Goal: Information Seeking & Learning: Learn about a topic

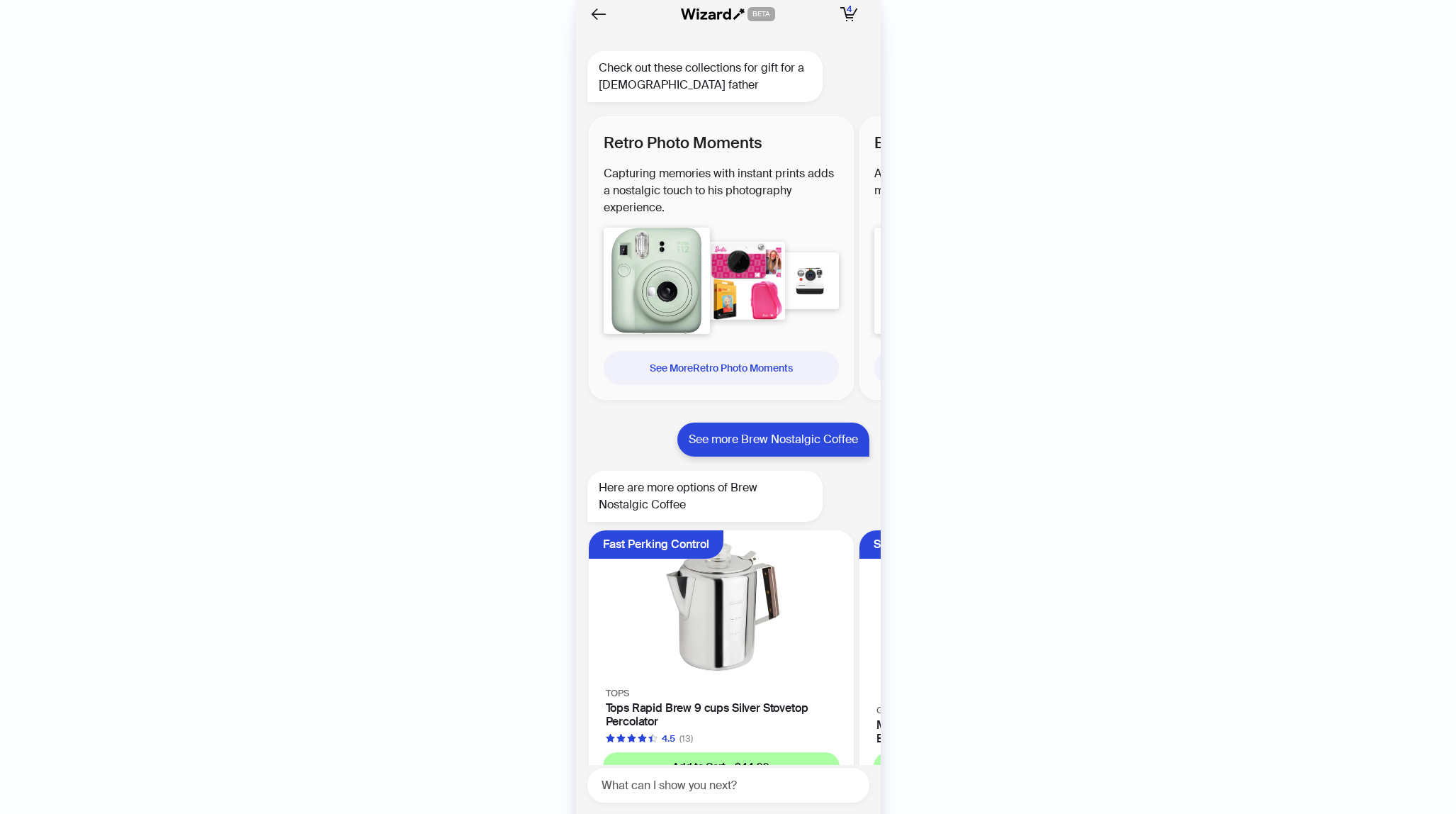
scroll to position [0, 534]
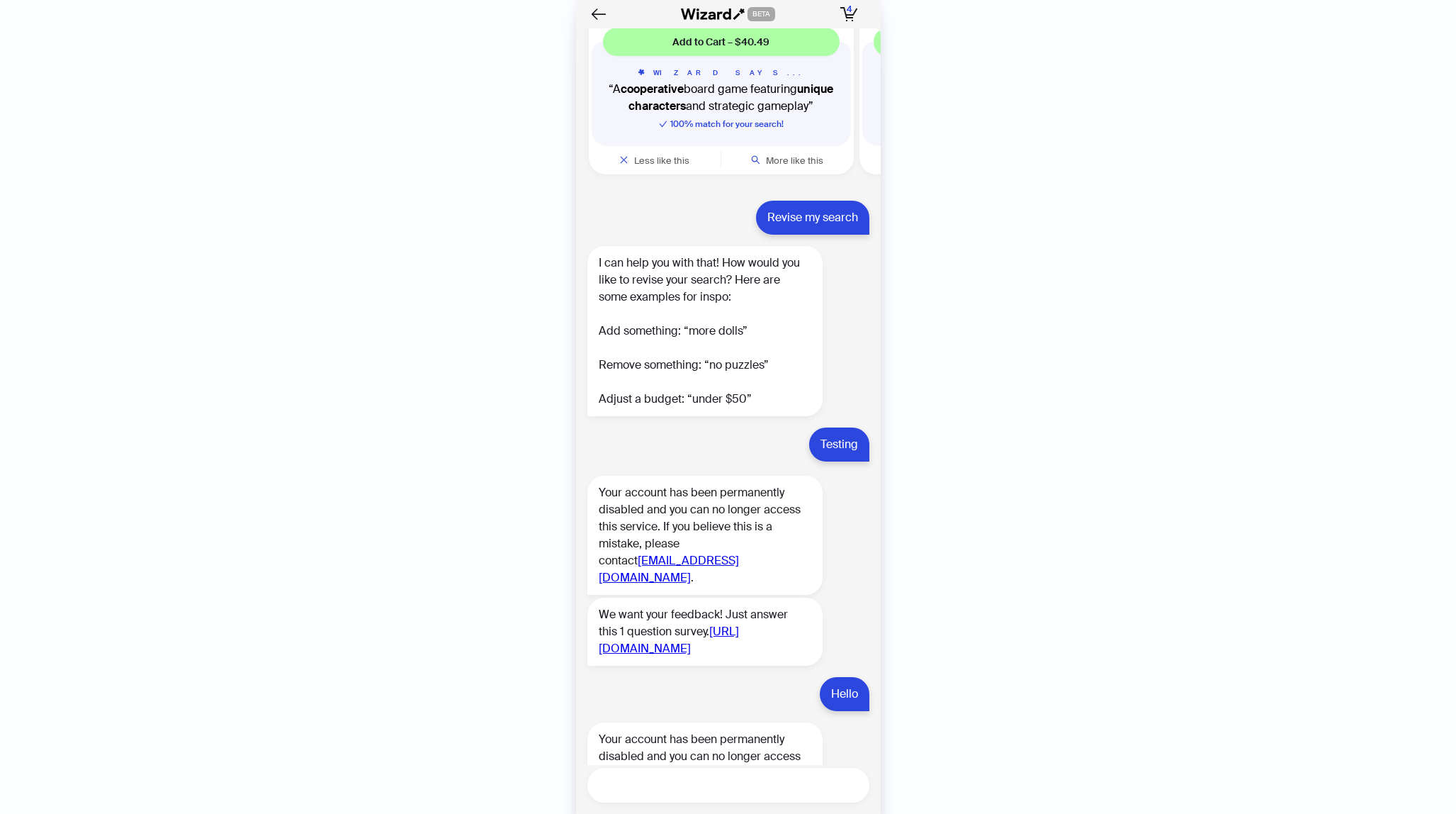
click at [760, 782] on textarea at bounding box center [733, 785] width 270 height 18
type textarea "**"
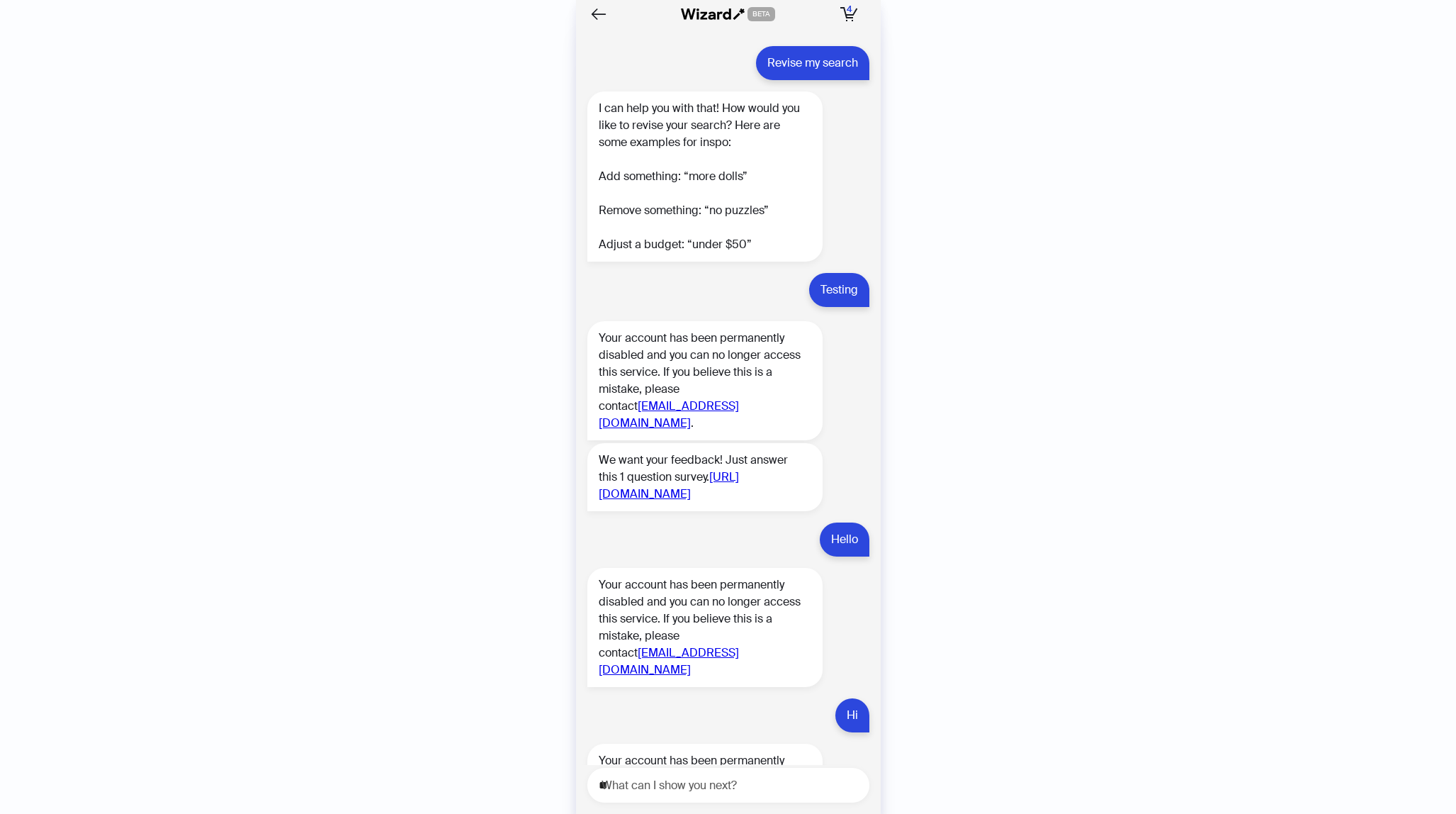
scroll to position [5688, 0]
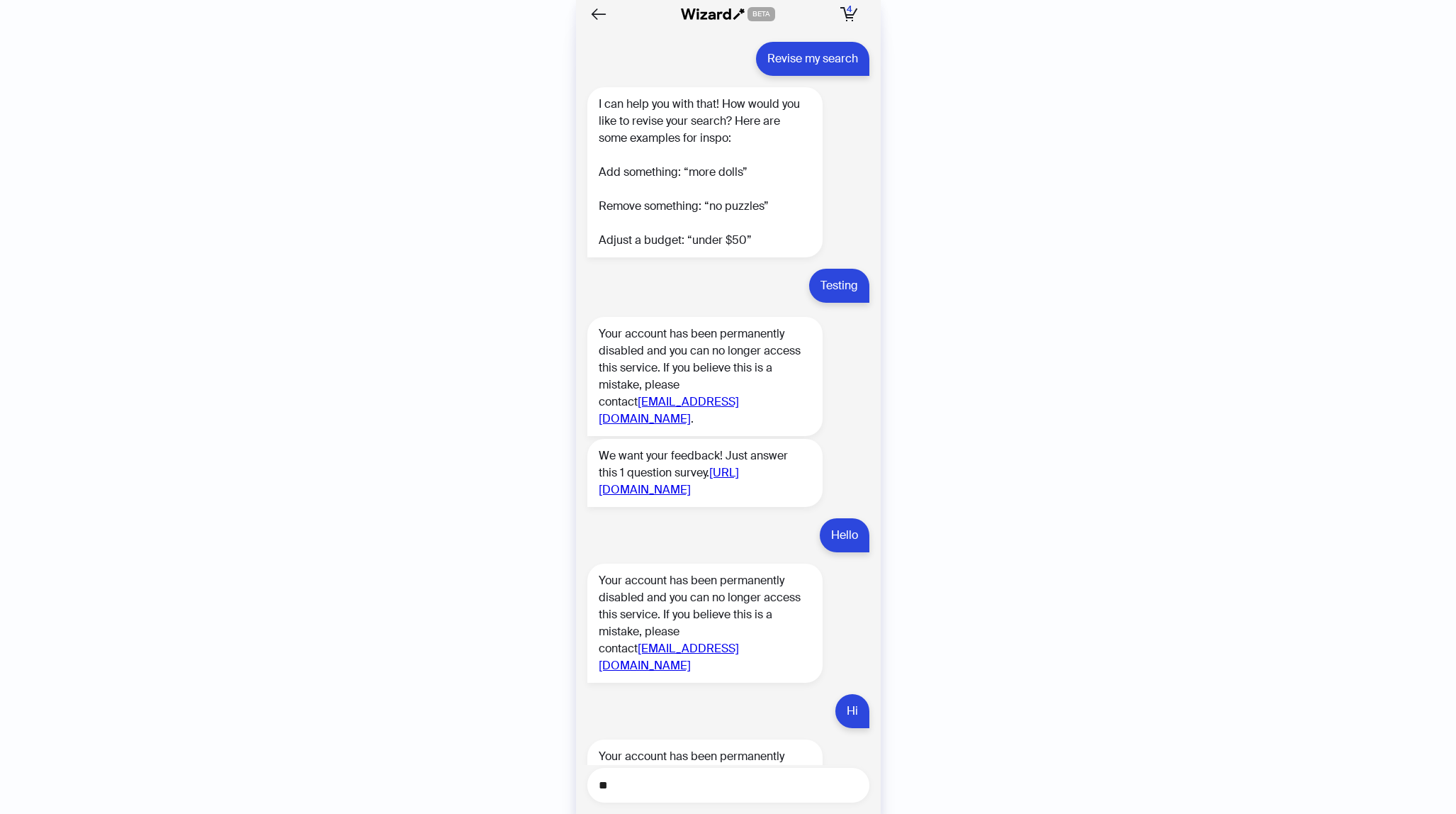
click at [663, 783] on textarea "**" at bounding box center [733, 785] width 270 height 18
type textarea "********"
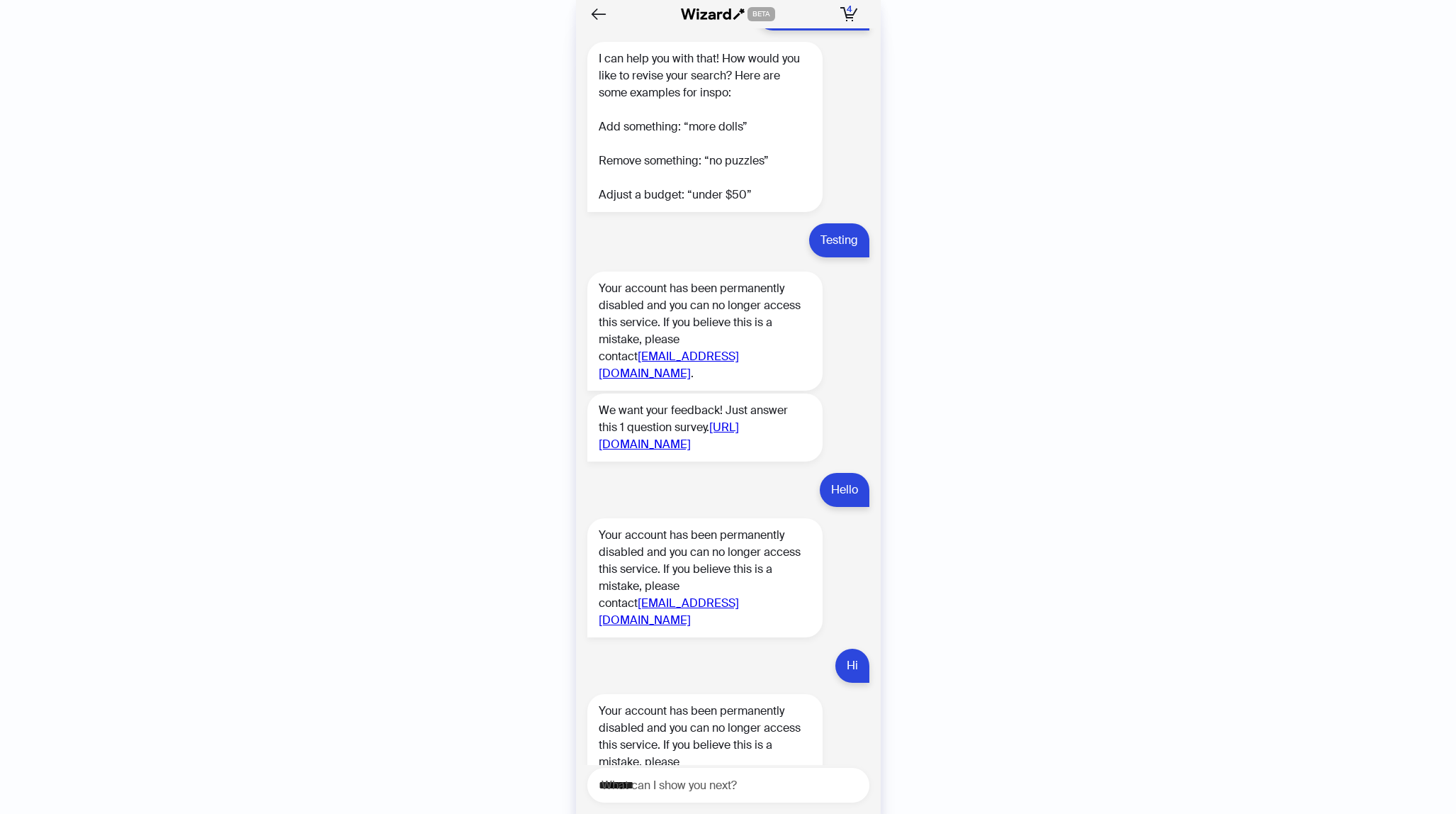
scroll to position [5773, 0]
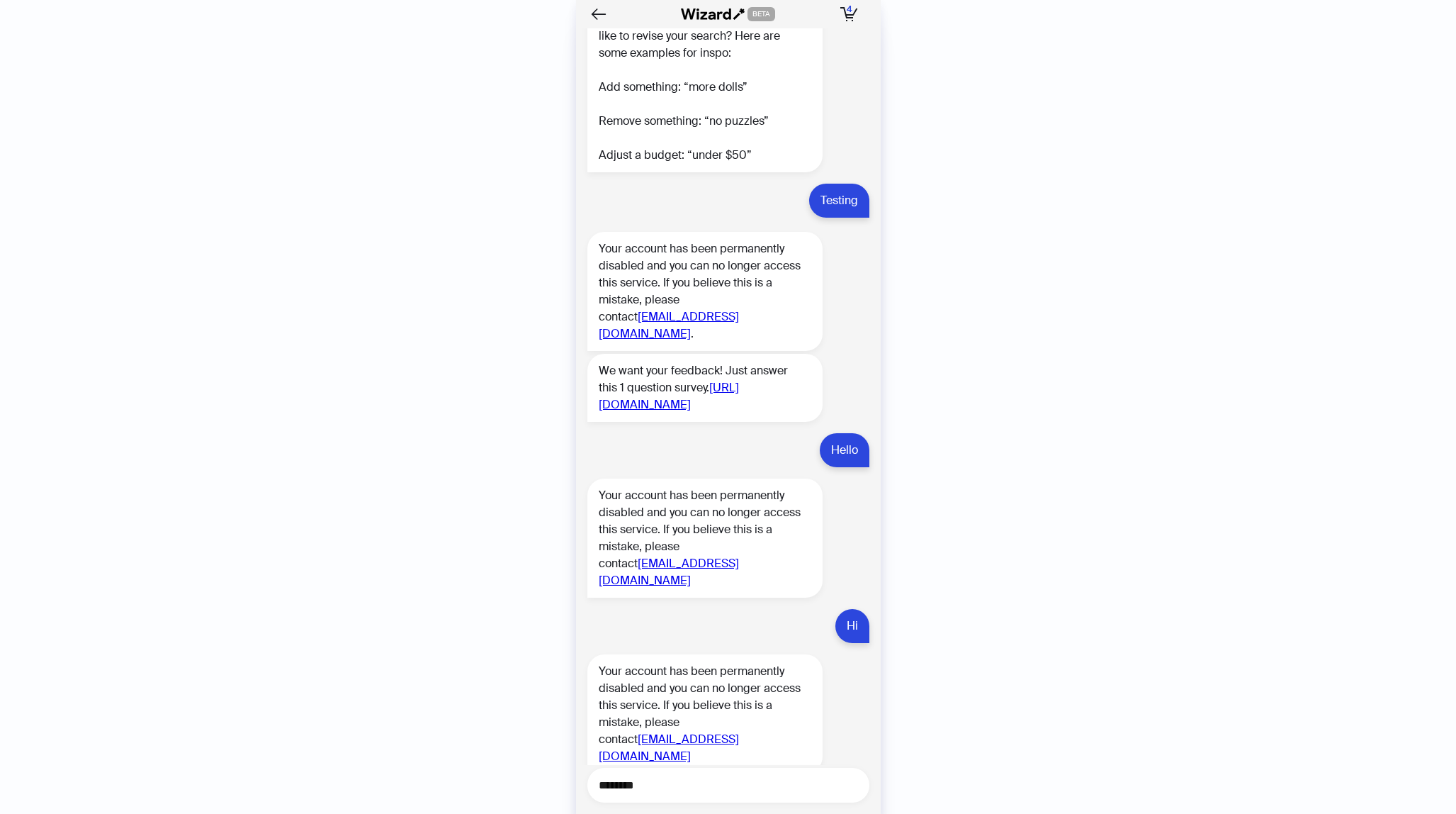
click at [660, 785] on textarea "********" at bounding box center [733, 785] width 270 height 18
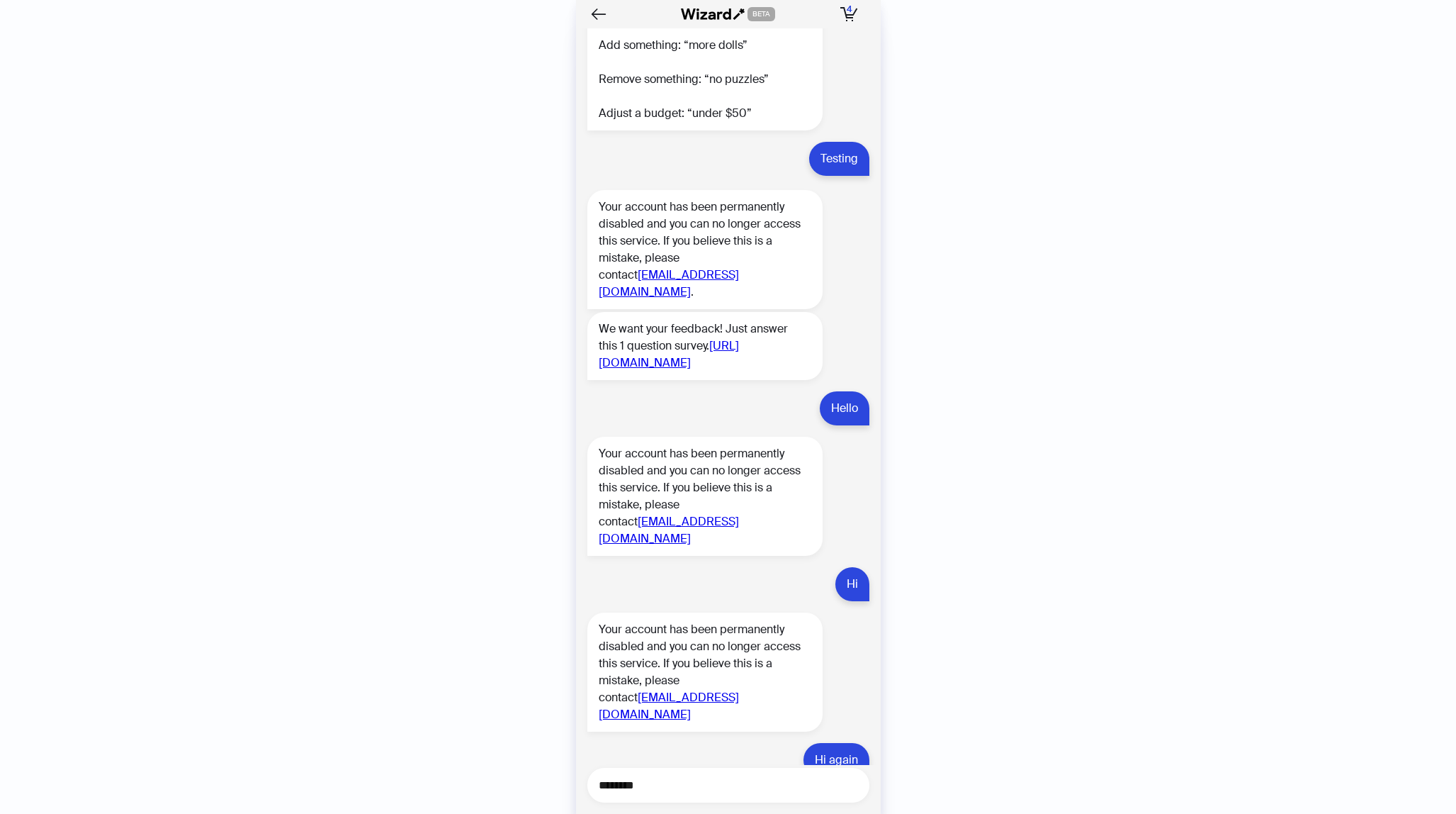
scroll to position [5830, 0]
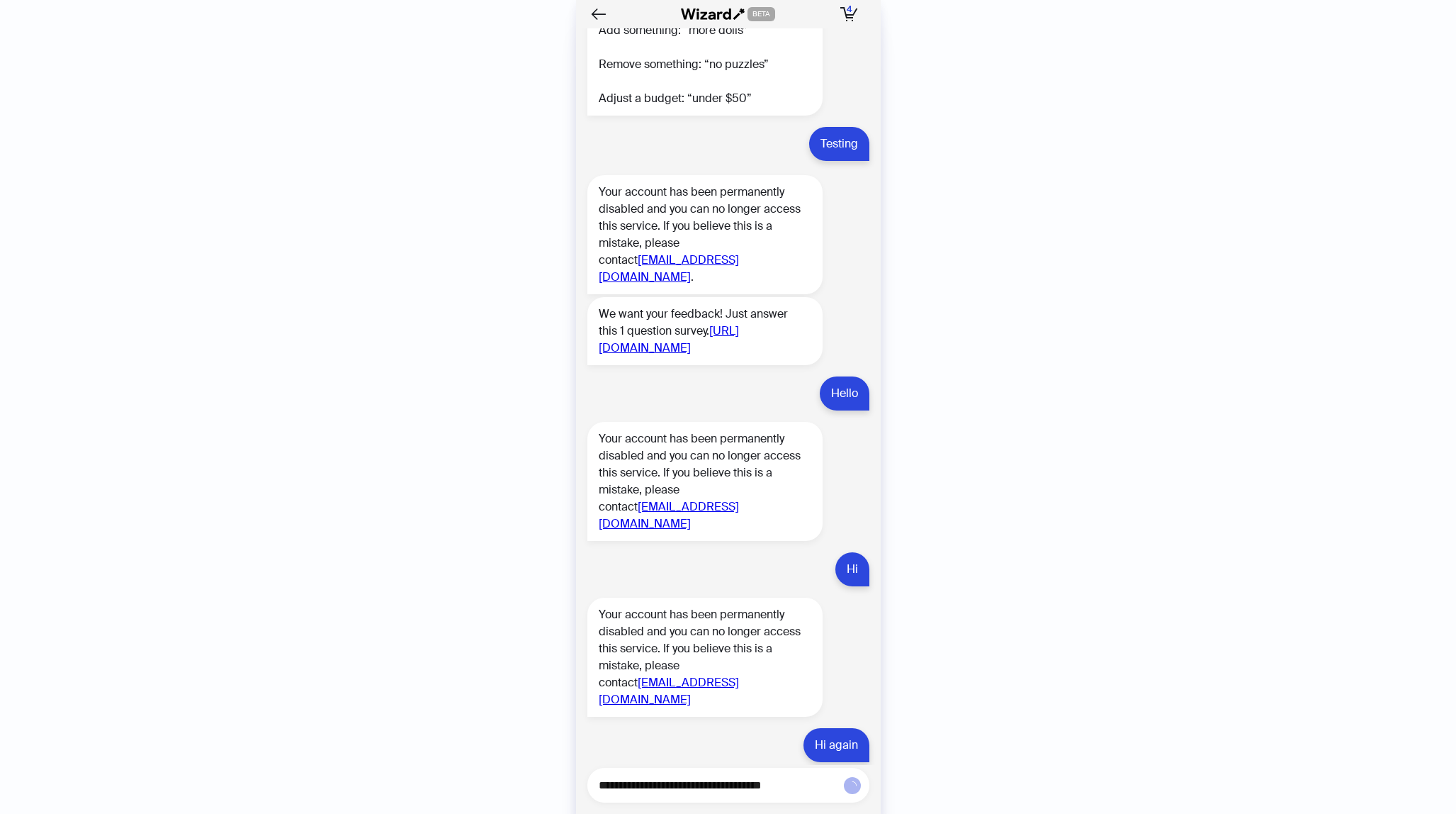
type textarea "**********"
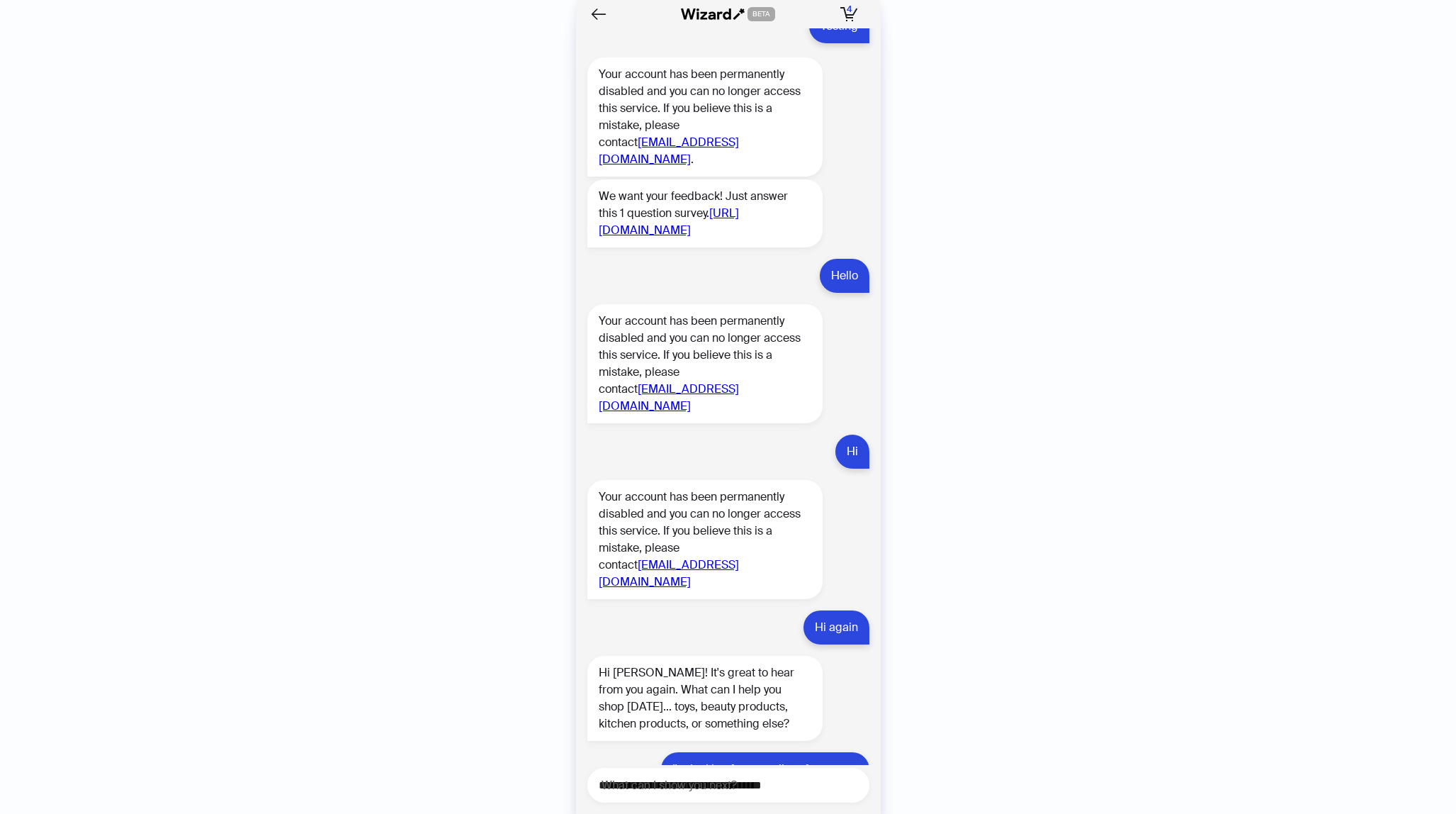
scroll to position [5976, 0]
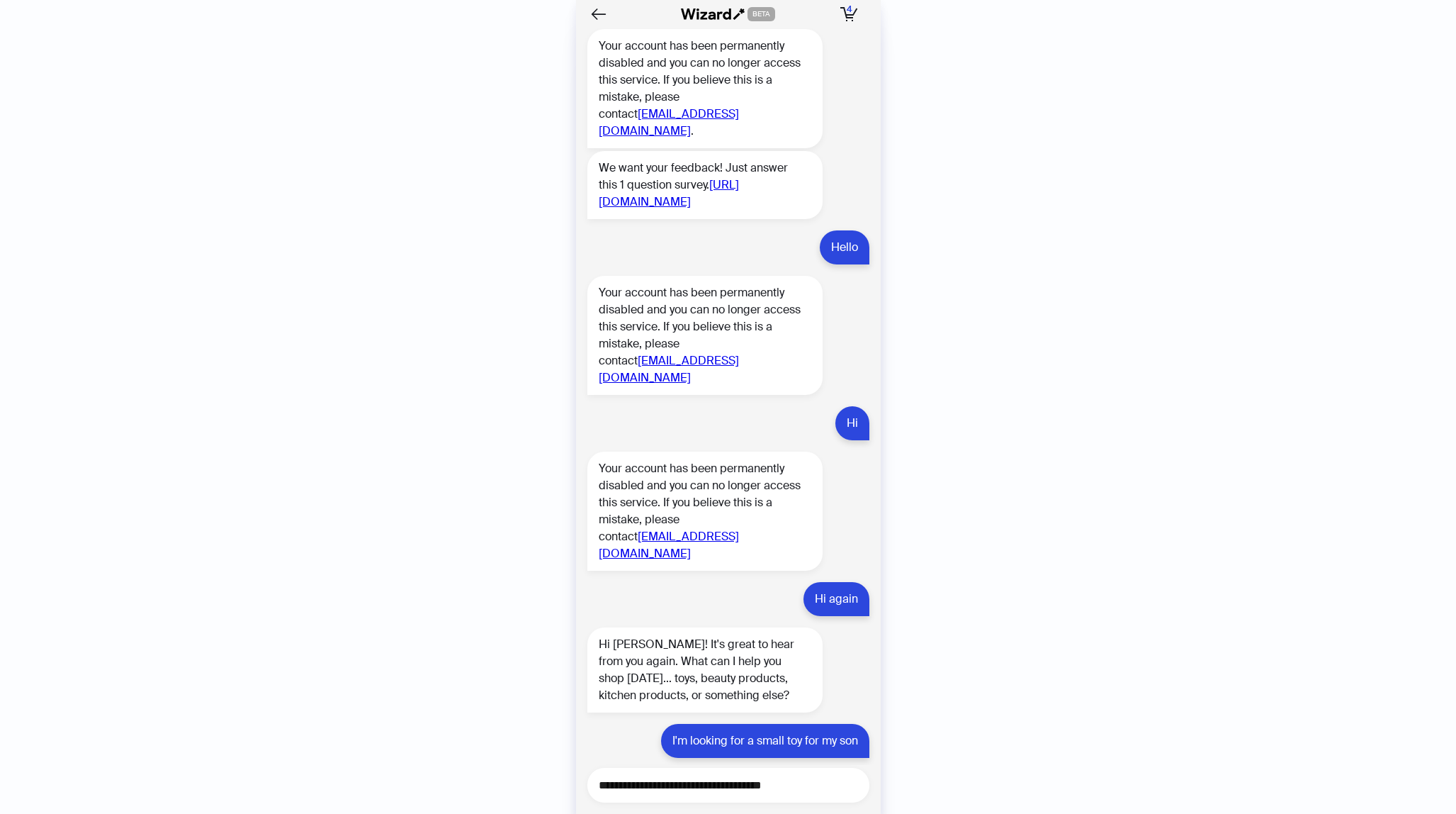
click at [639, 789] on textarea "**********" at bounding box center [733, 785] width 270 height 18
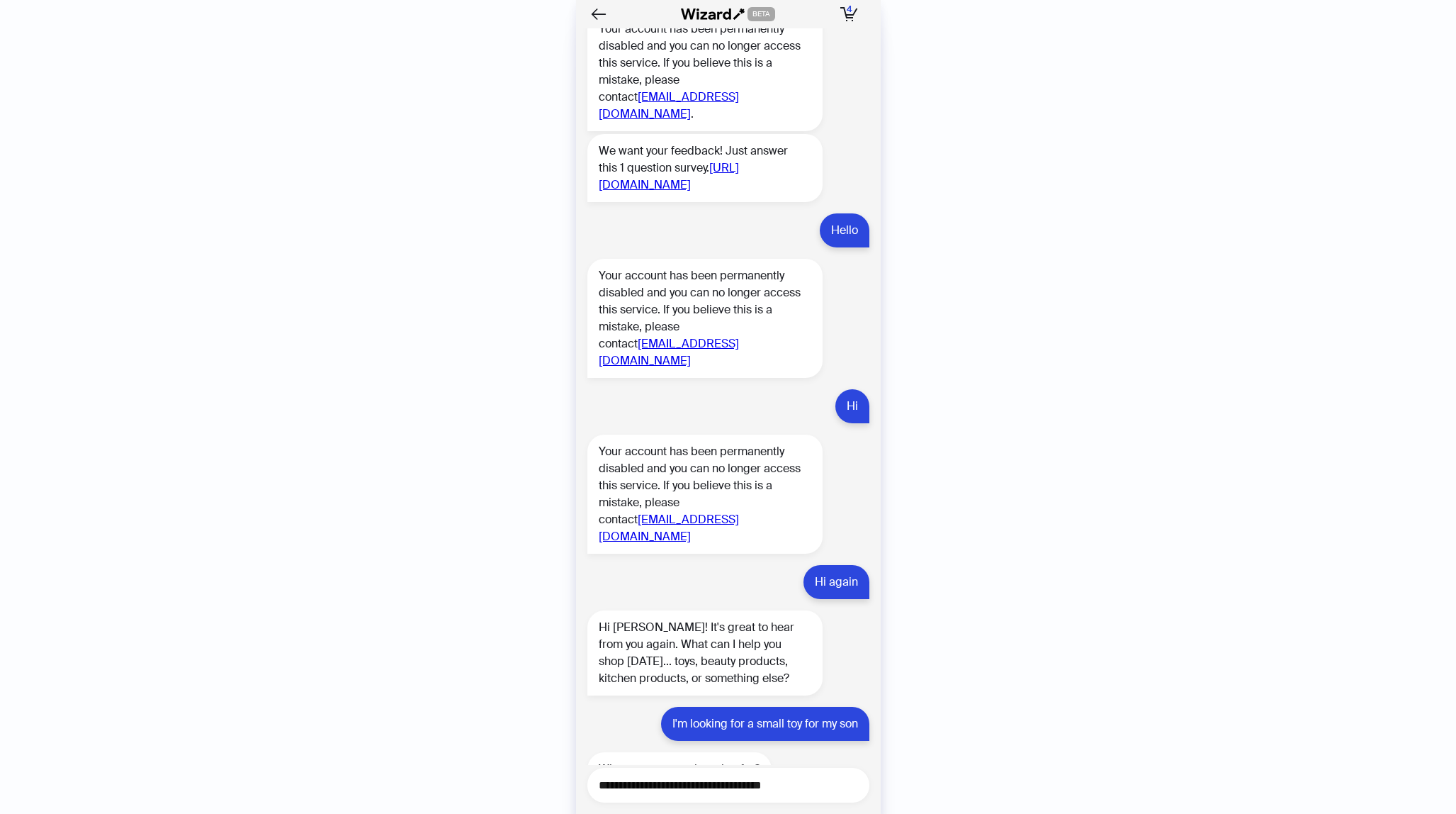
scroll to position [5921, 0]
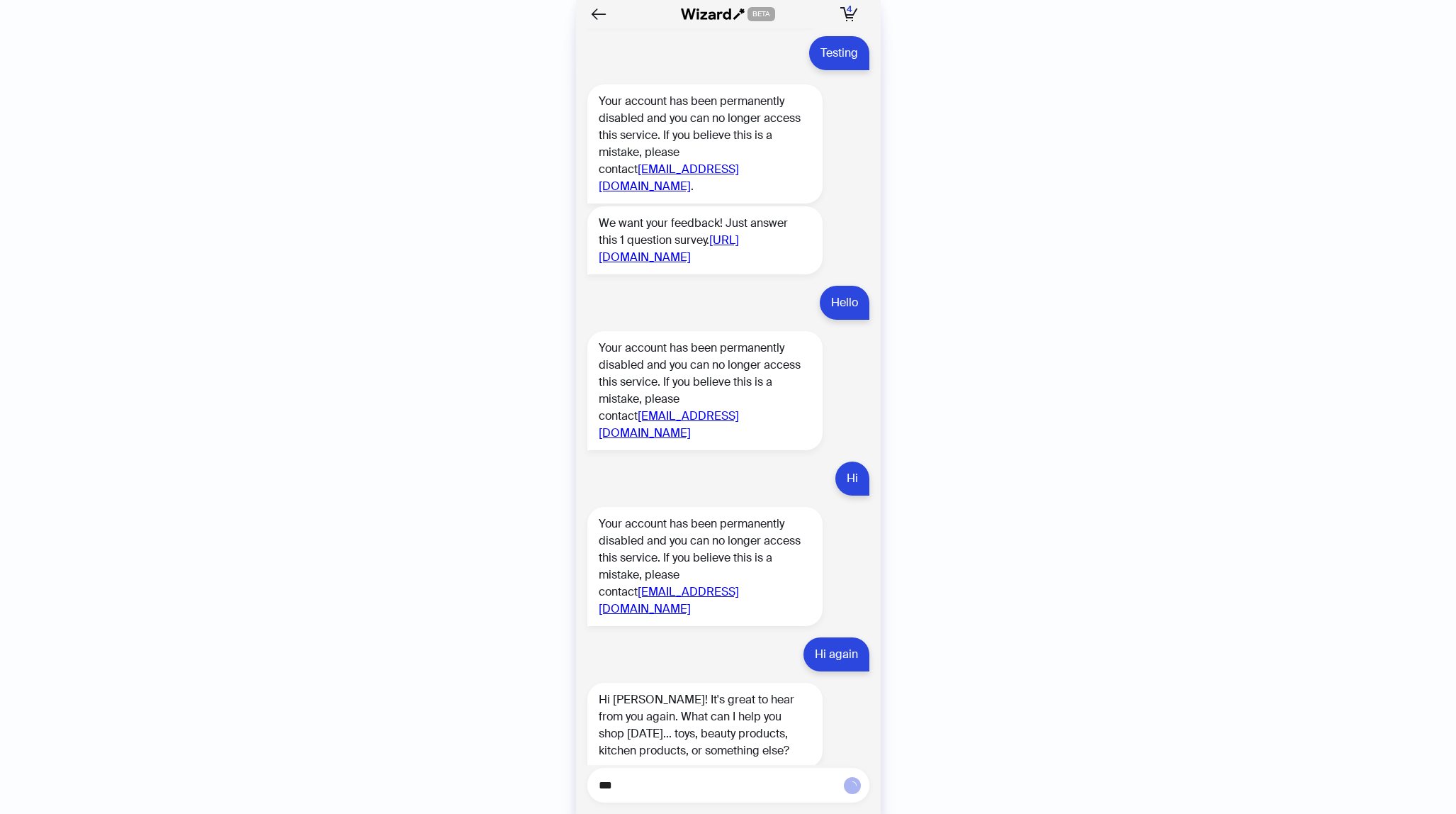
type textarea "***"
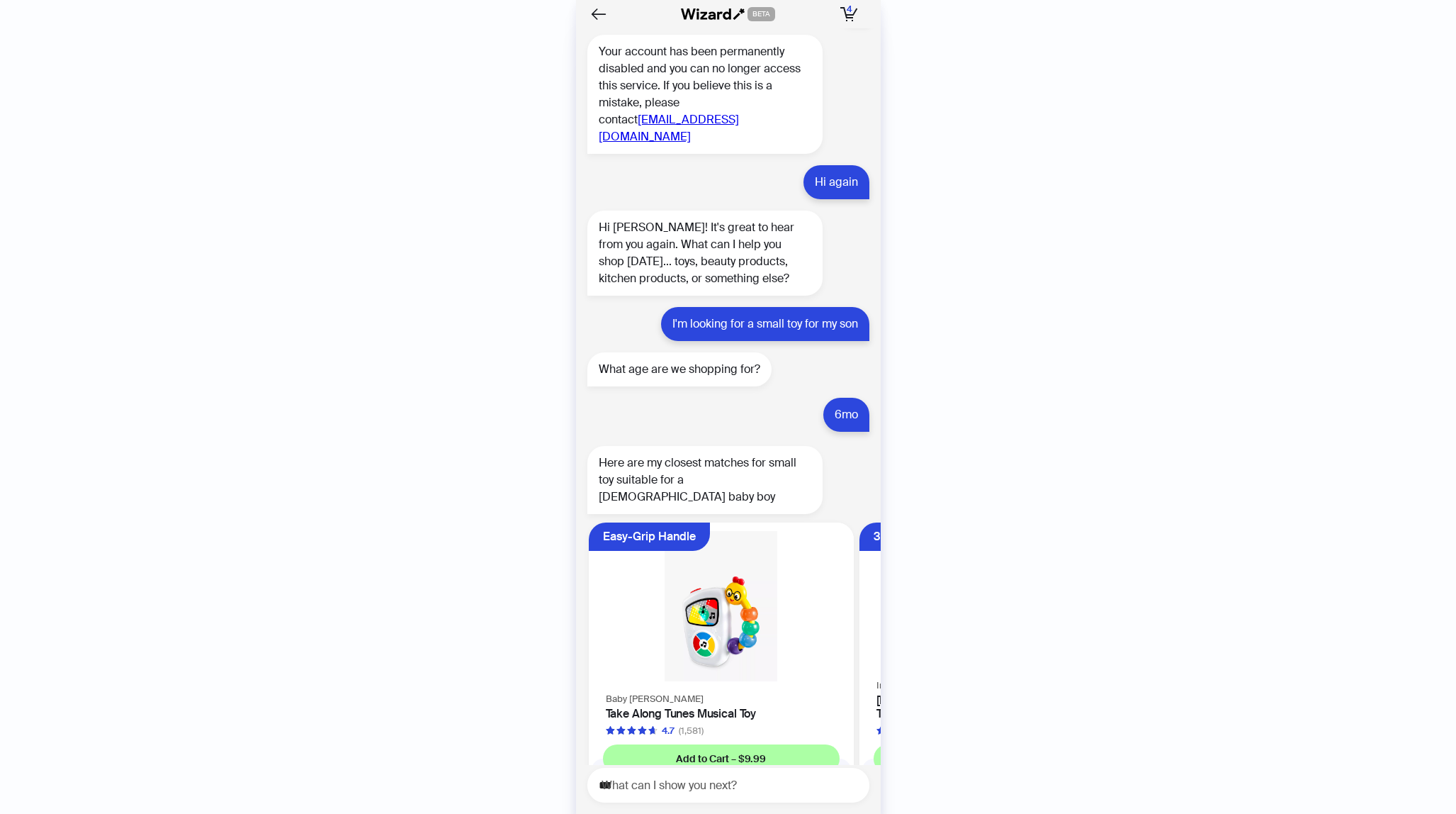
scroll to position [6423, 0]
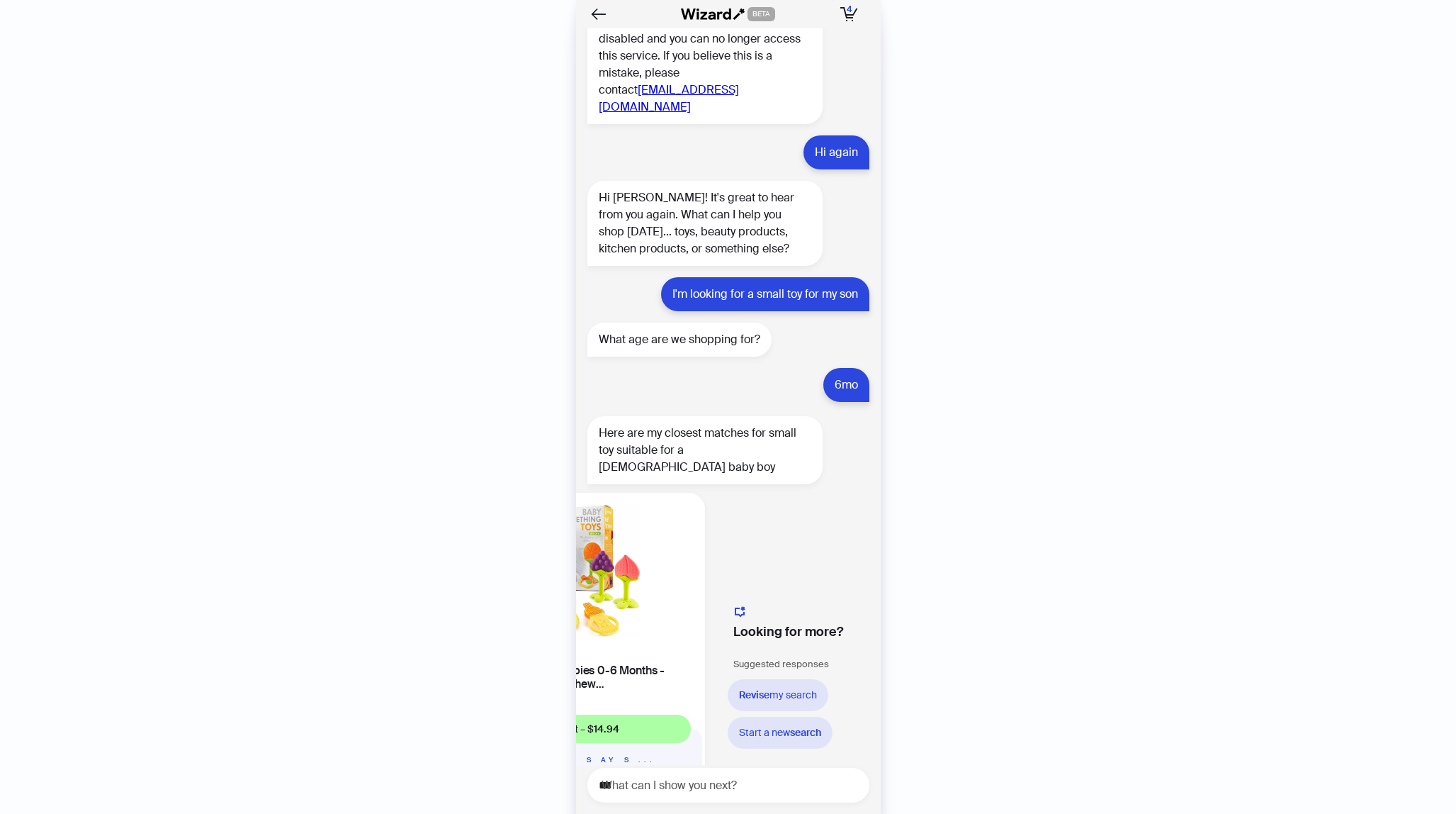
scroll to position [0, 1234]
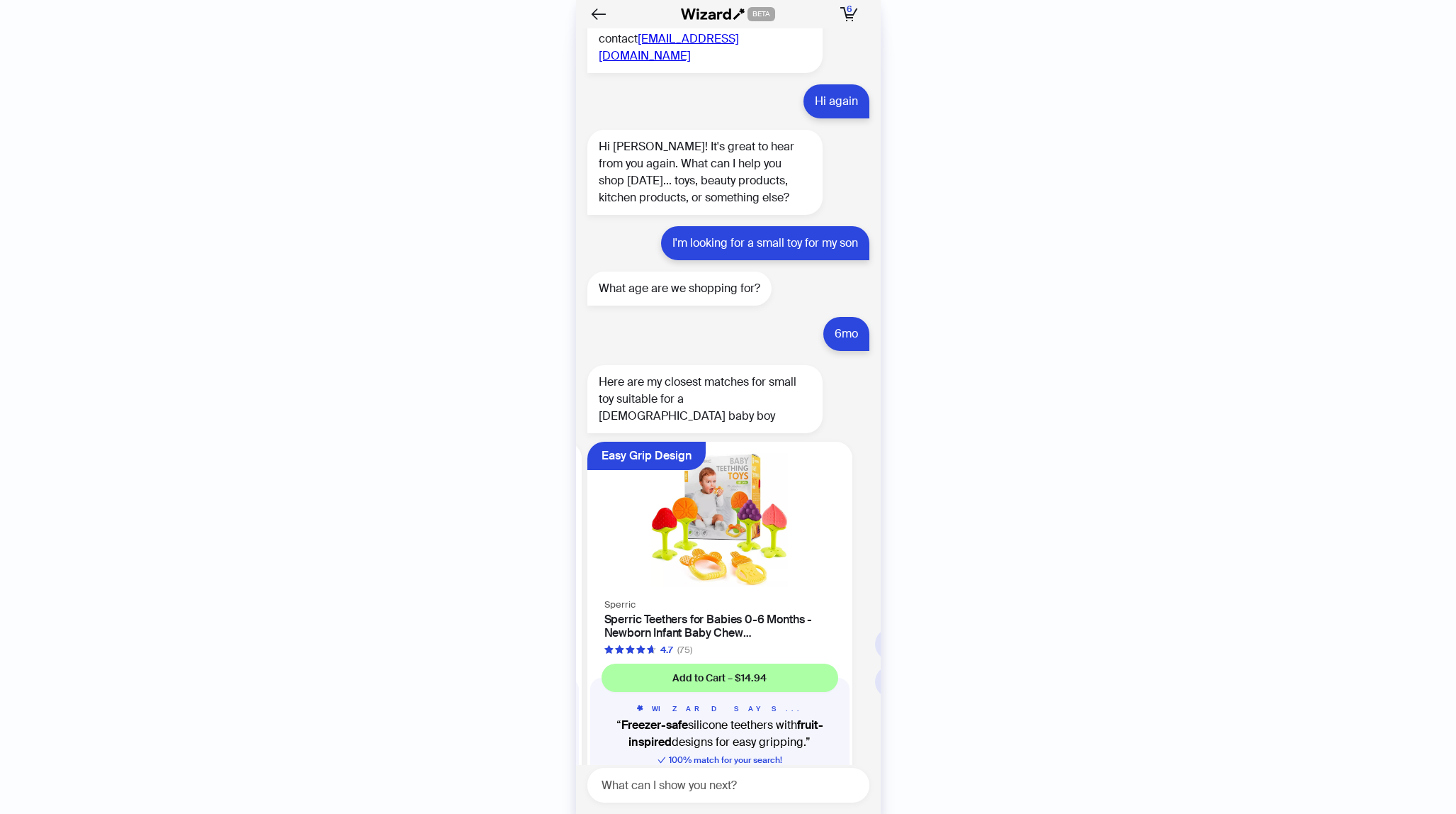
scroll to position [0, 1079]
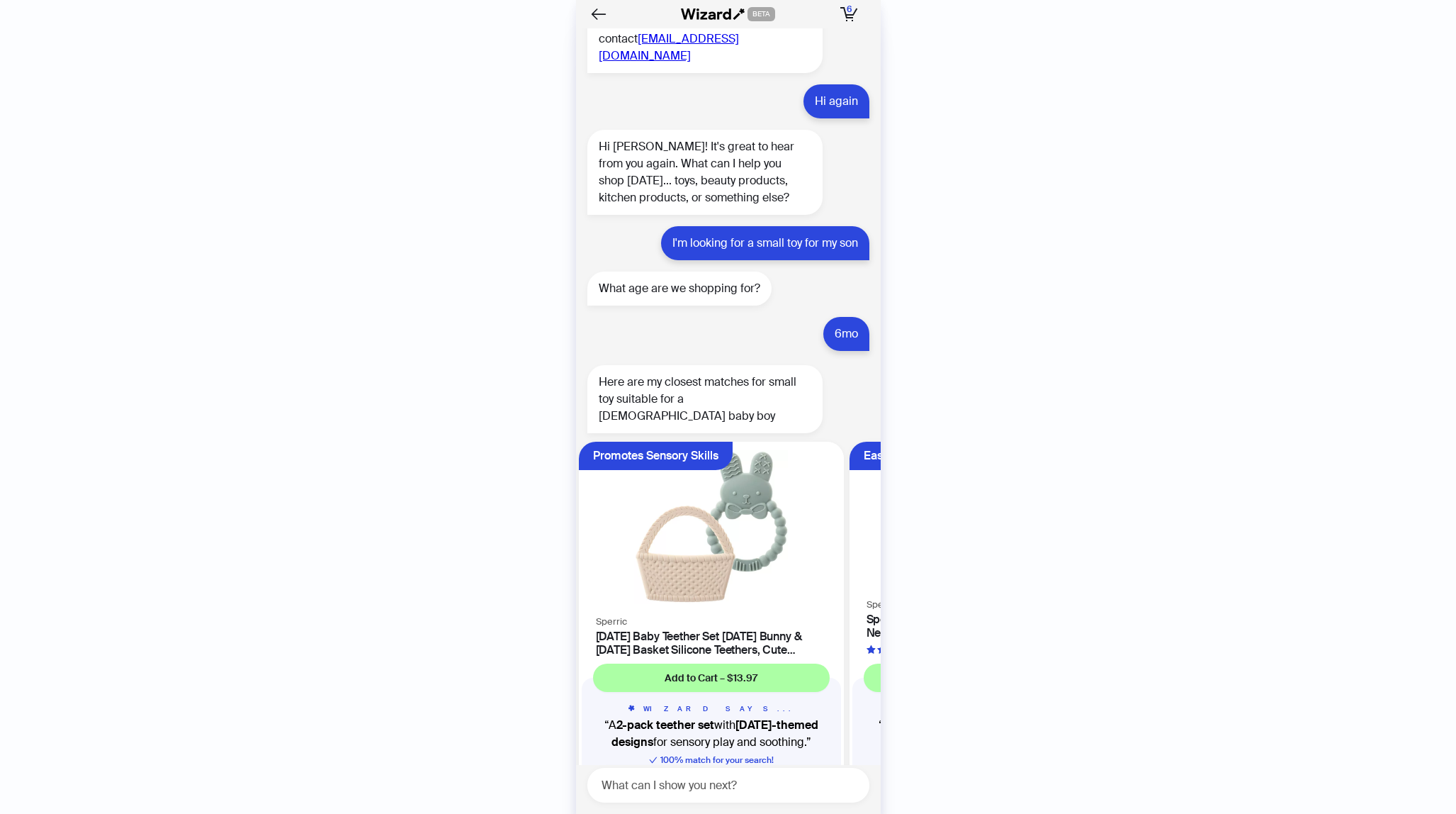
scroll to position [0, 808]
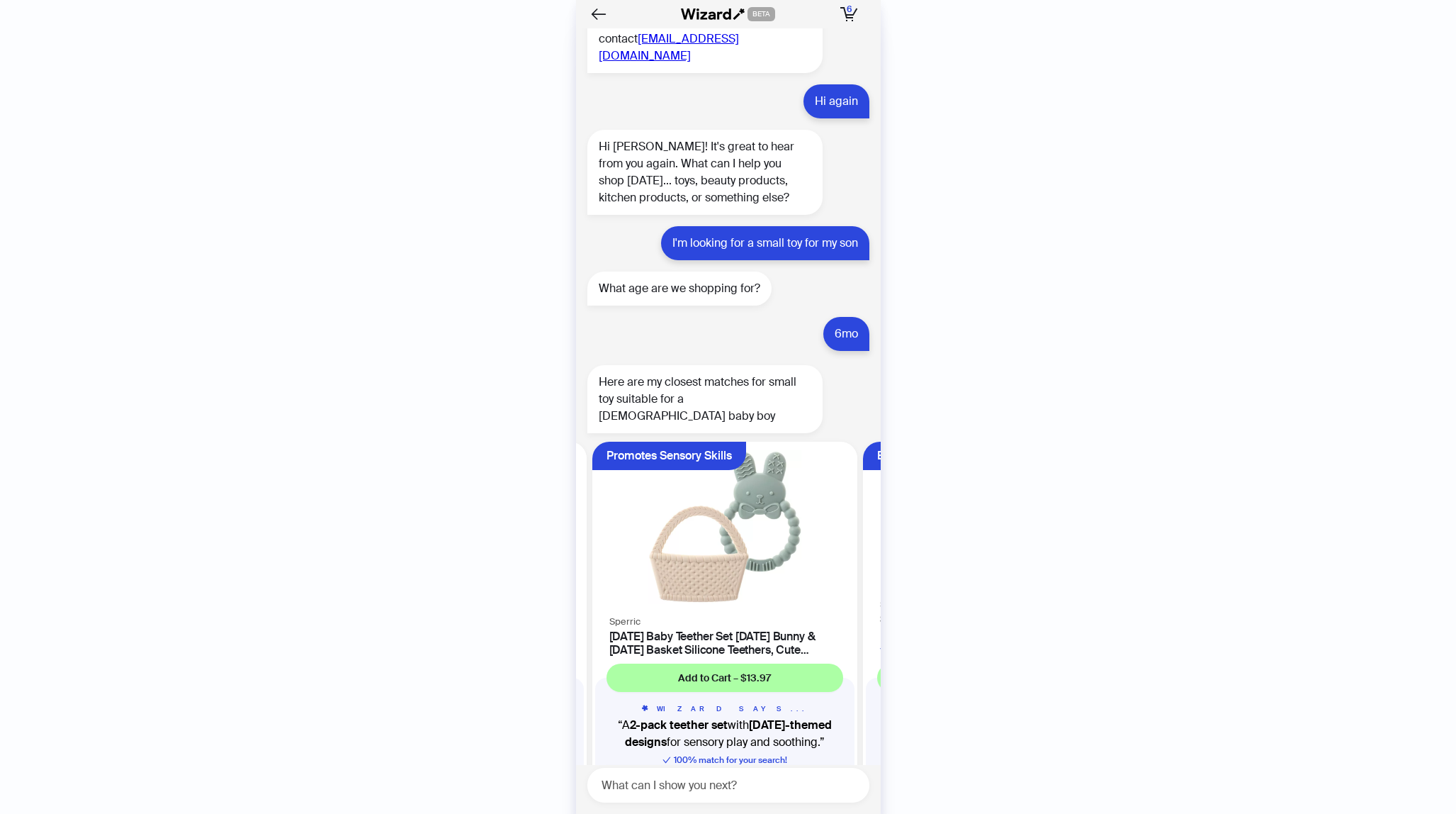
click at [778, 790] on span "More like this" at bounding box center [798, 796] width 57 height 12
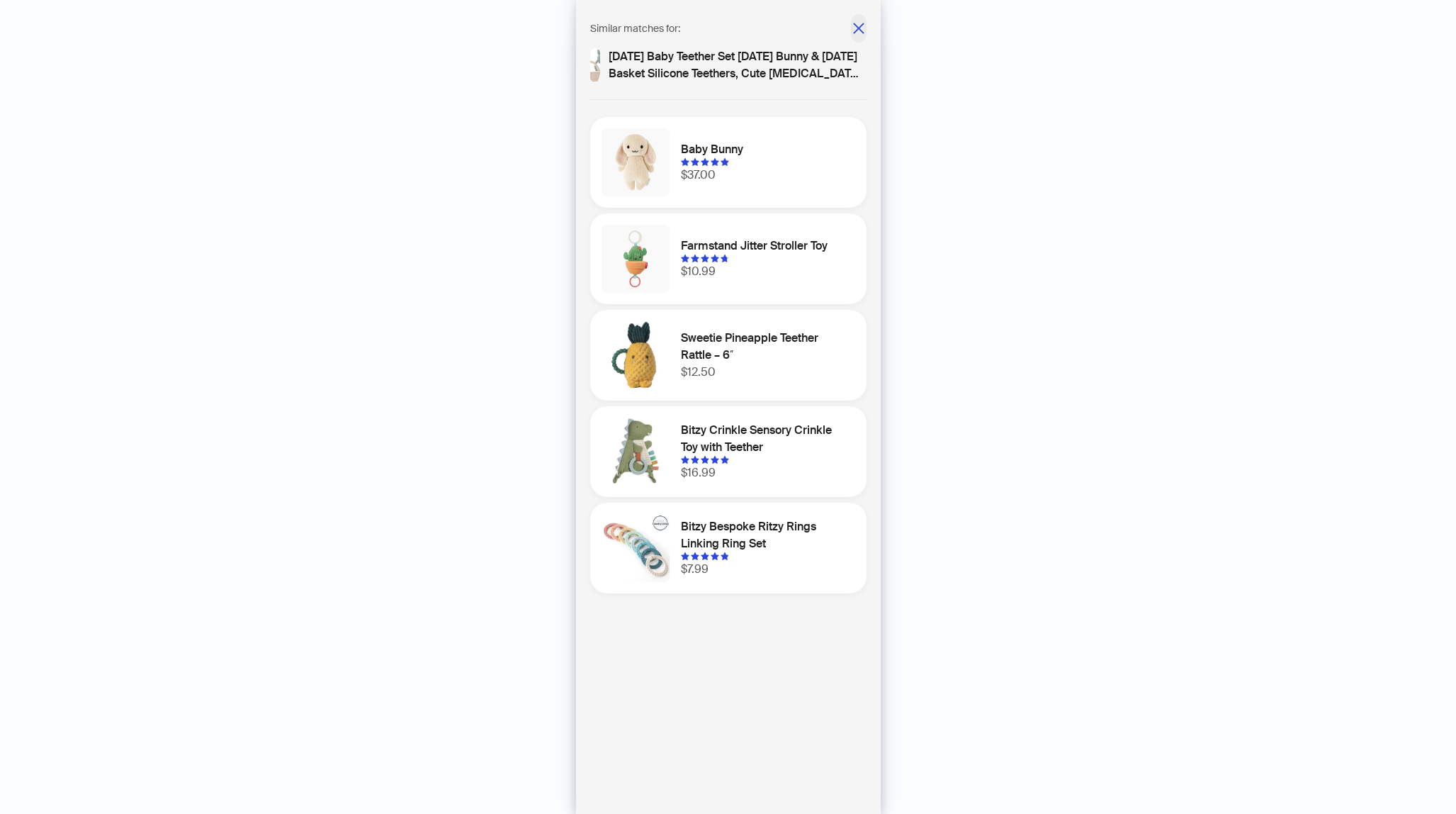
click at [861, 23] on icon "close" at bounding box center [859, 29] width 14 height 14
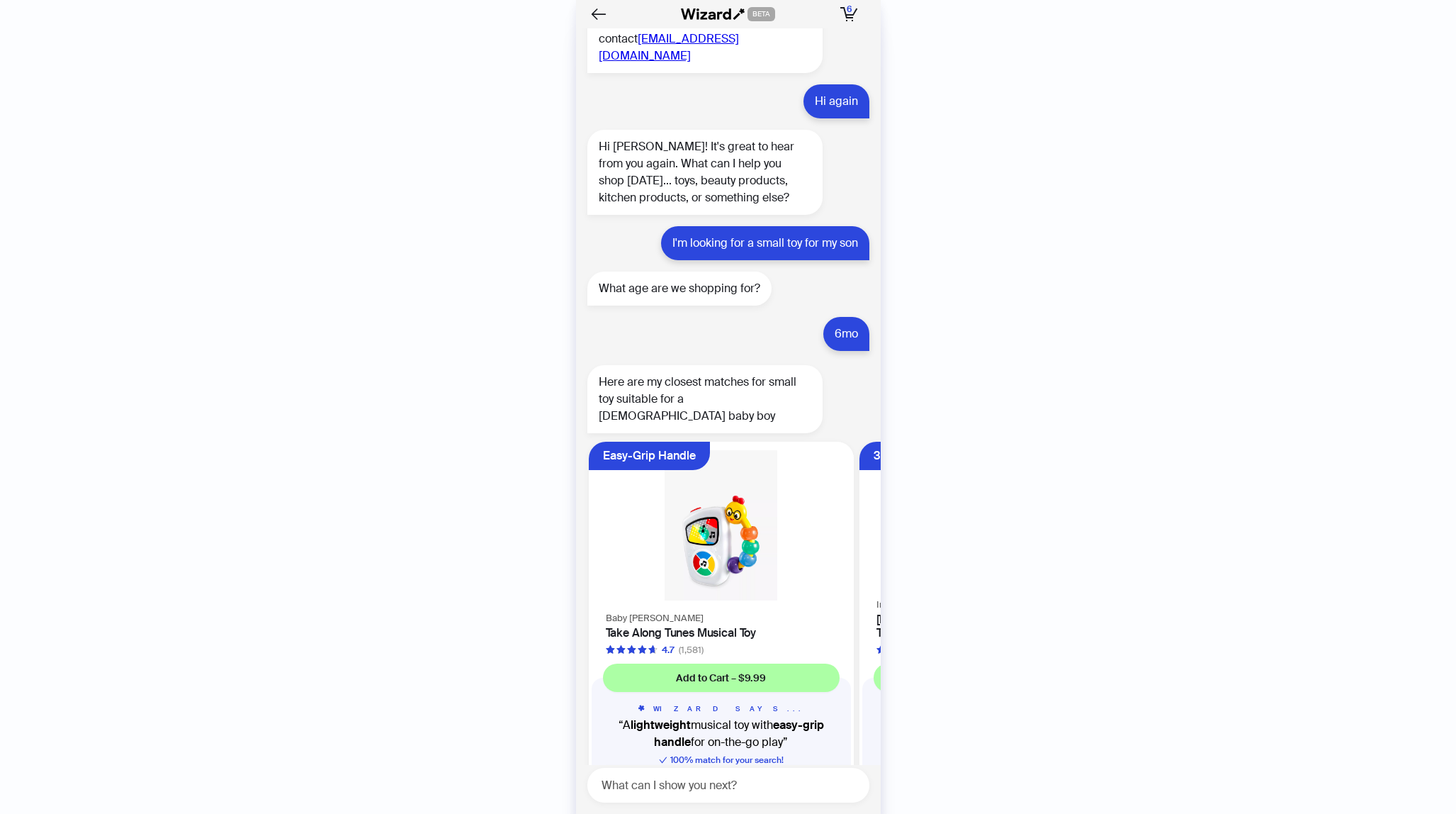
click at [803, 450] on img at bounding box center [721, 525] width 248 height 150
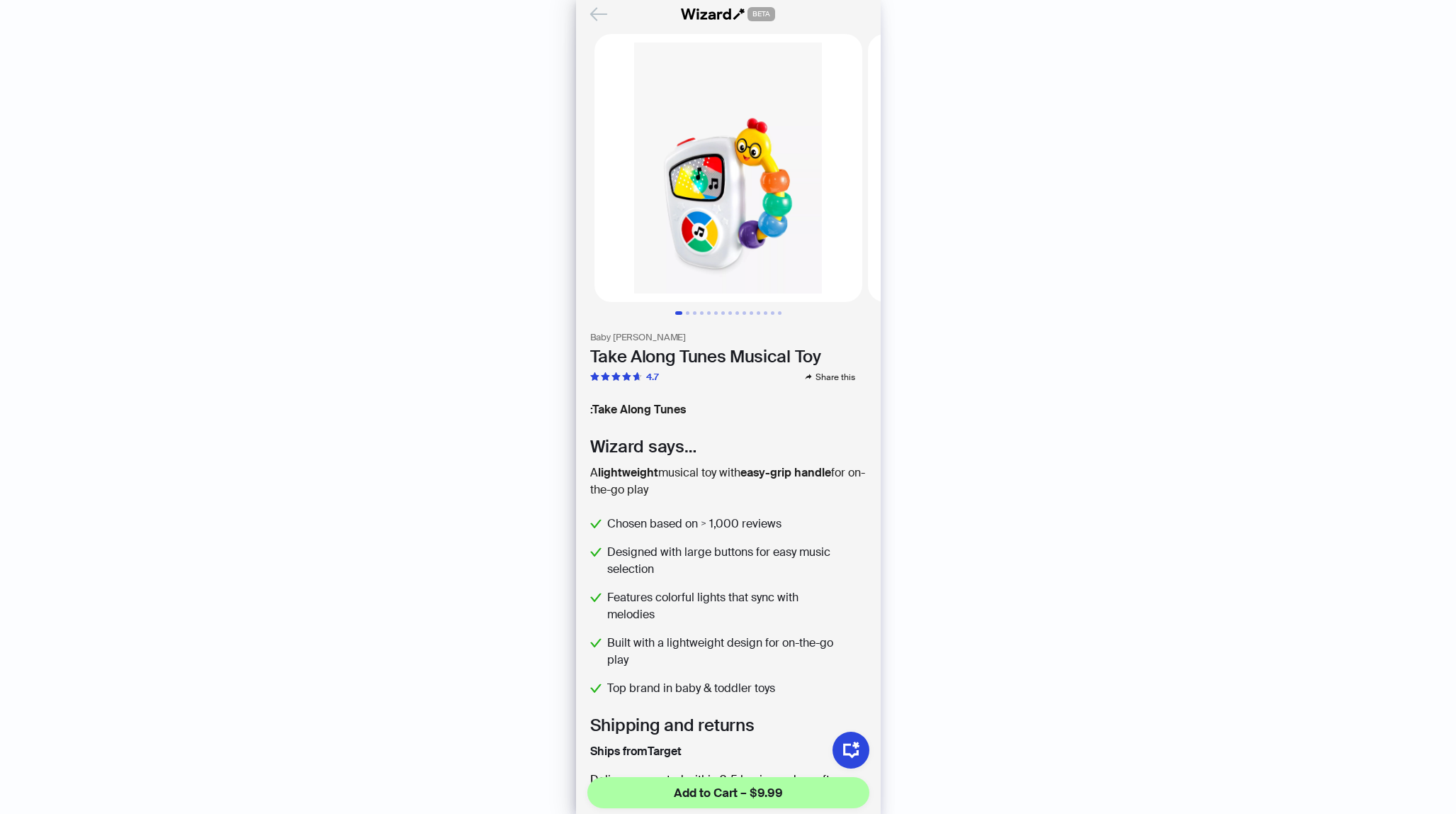
click at [595, 10] on icon "Back" at bounding box center [599, 14] width 24 height 24
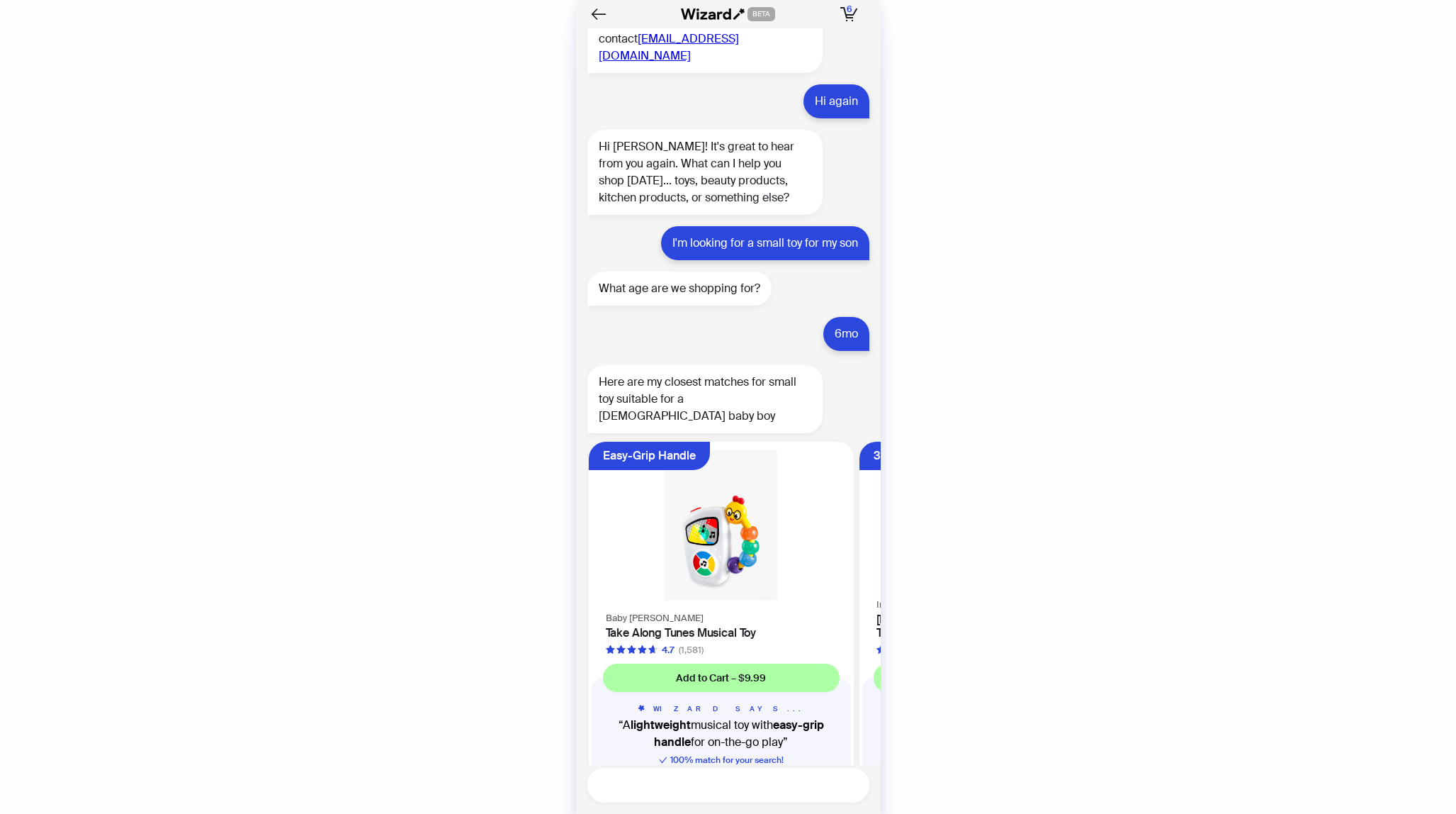
click at [719, 785] on textarea at bounding box center [733, 785] width 270 height 18
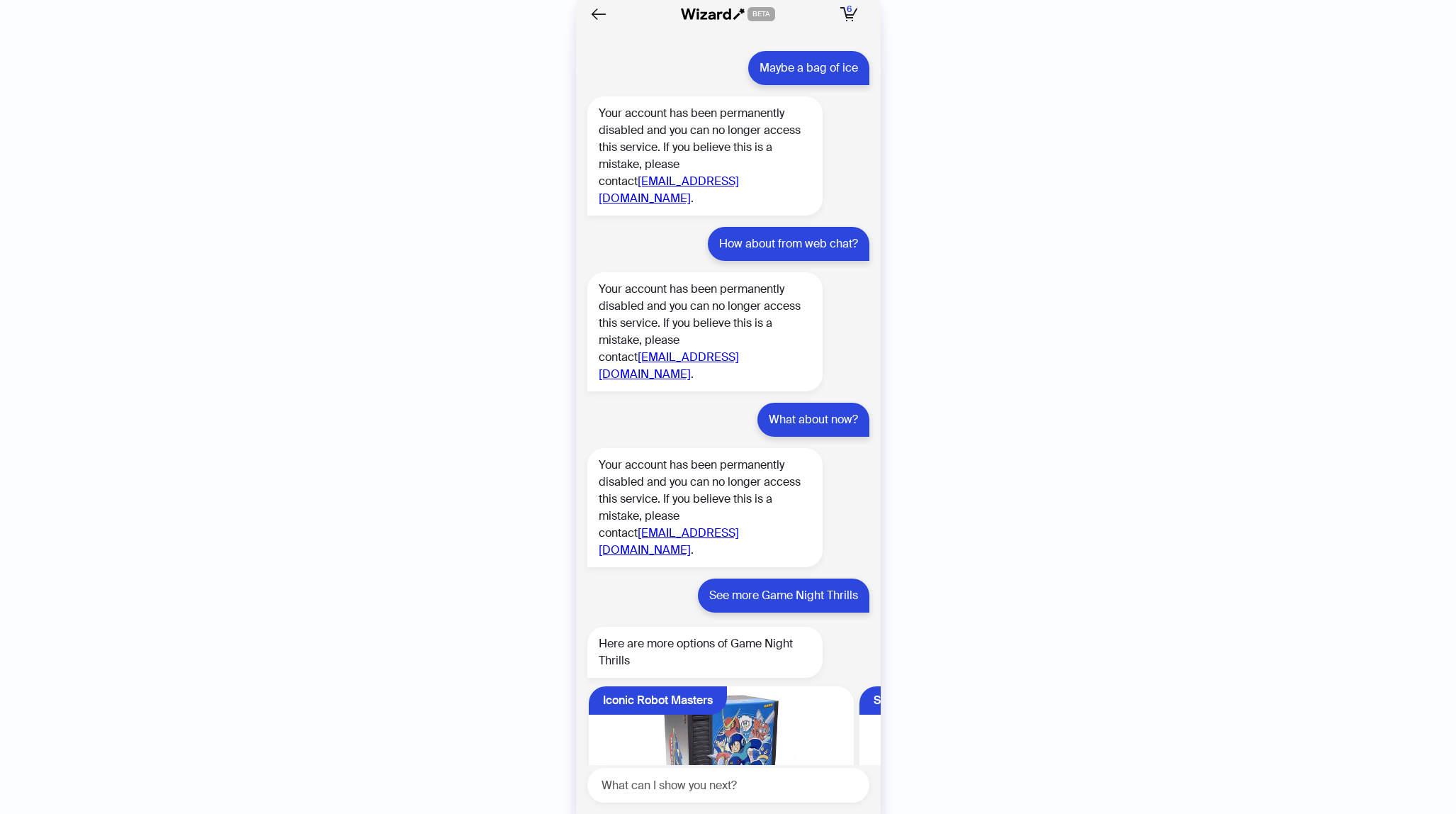
scroll to position [1825, 0]
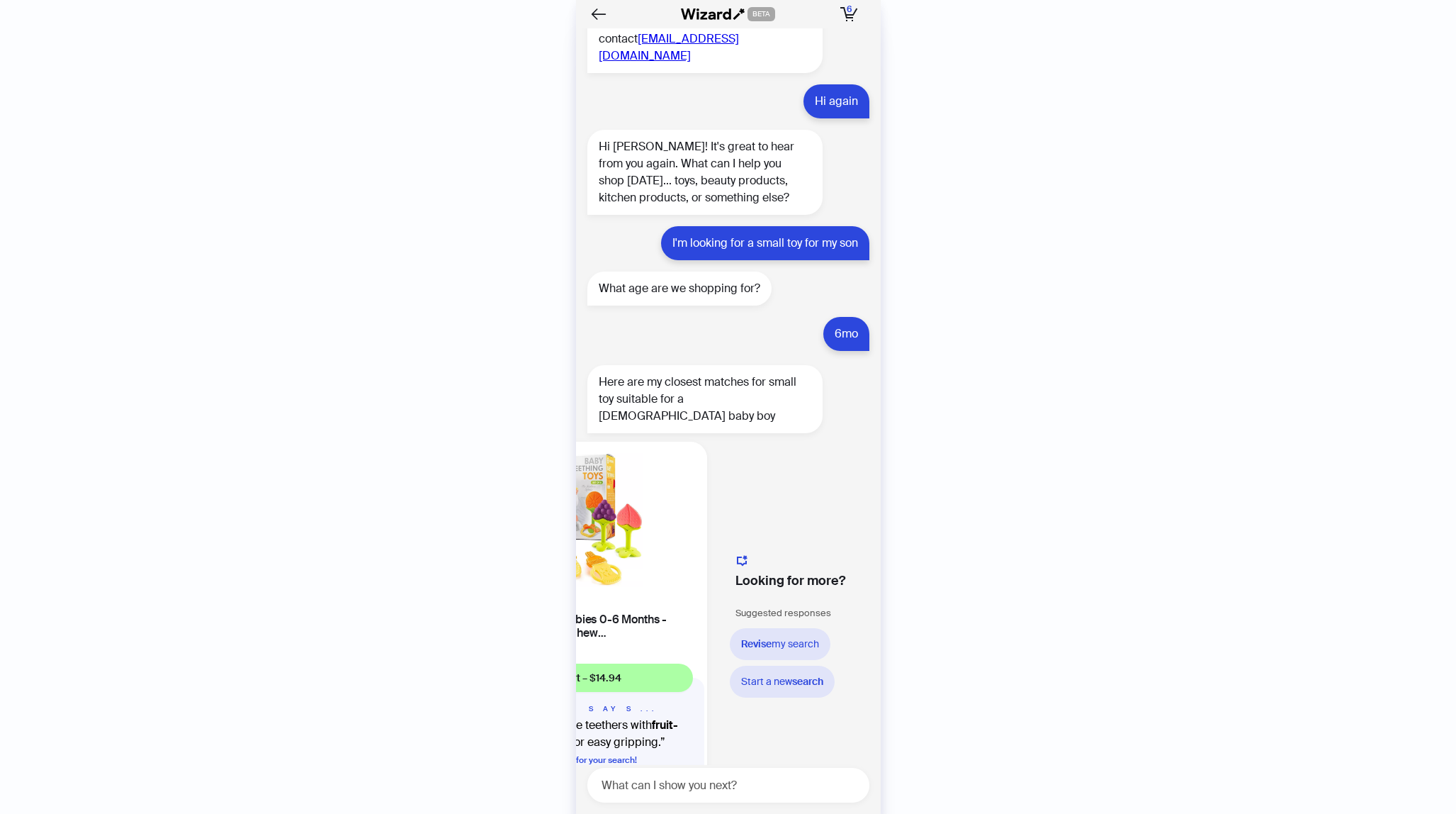
scroll to position [0, 1234]
click at [702, 790] on textarea at bounding box center [733, 785] width 270 height 18
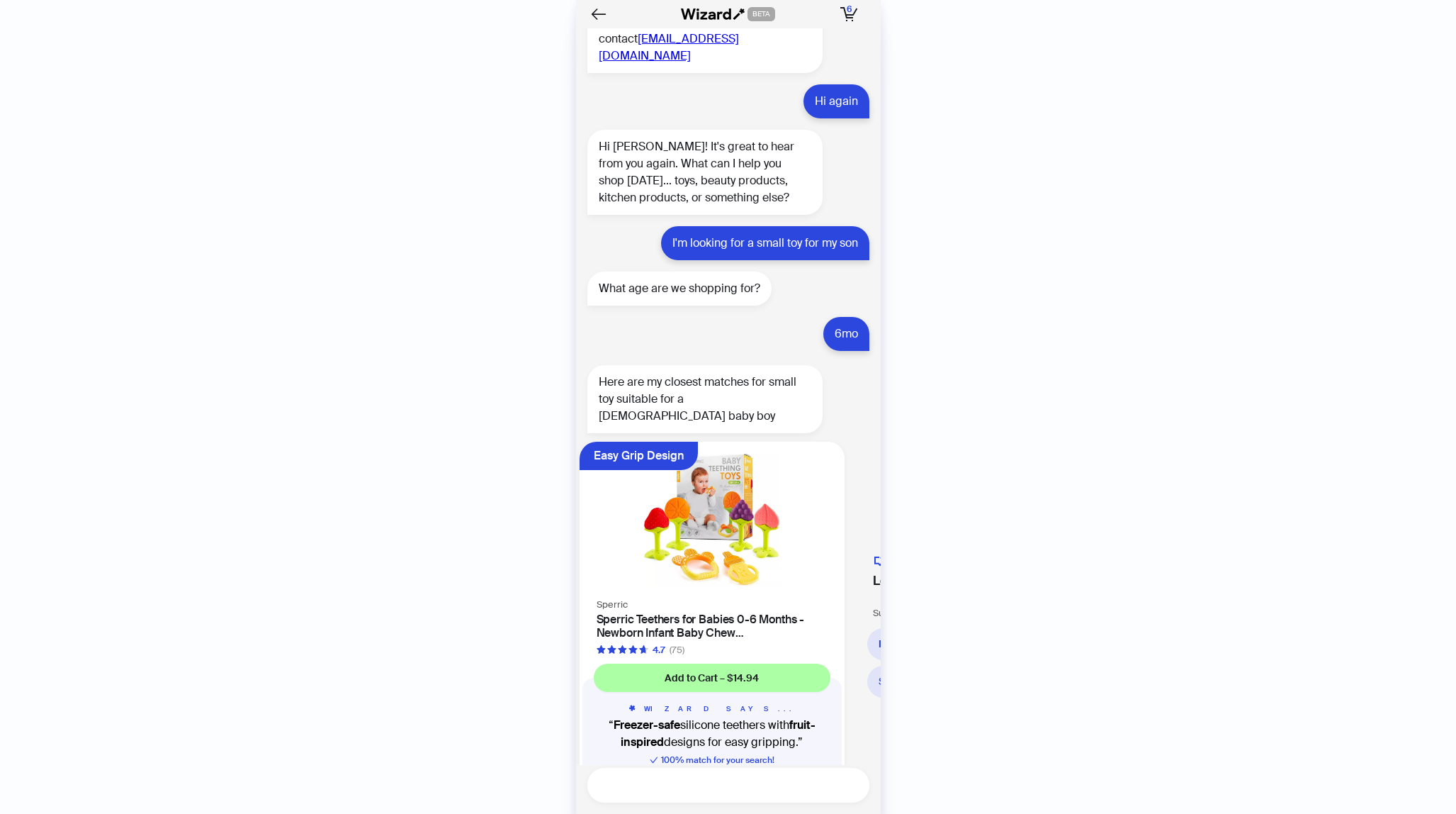
scroll to position [0, 1079]
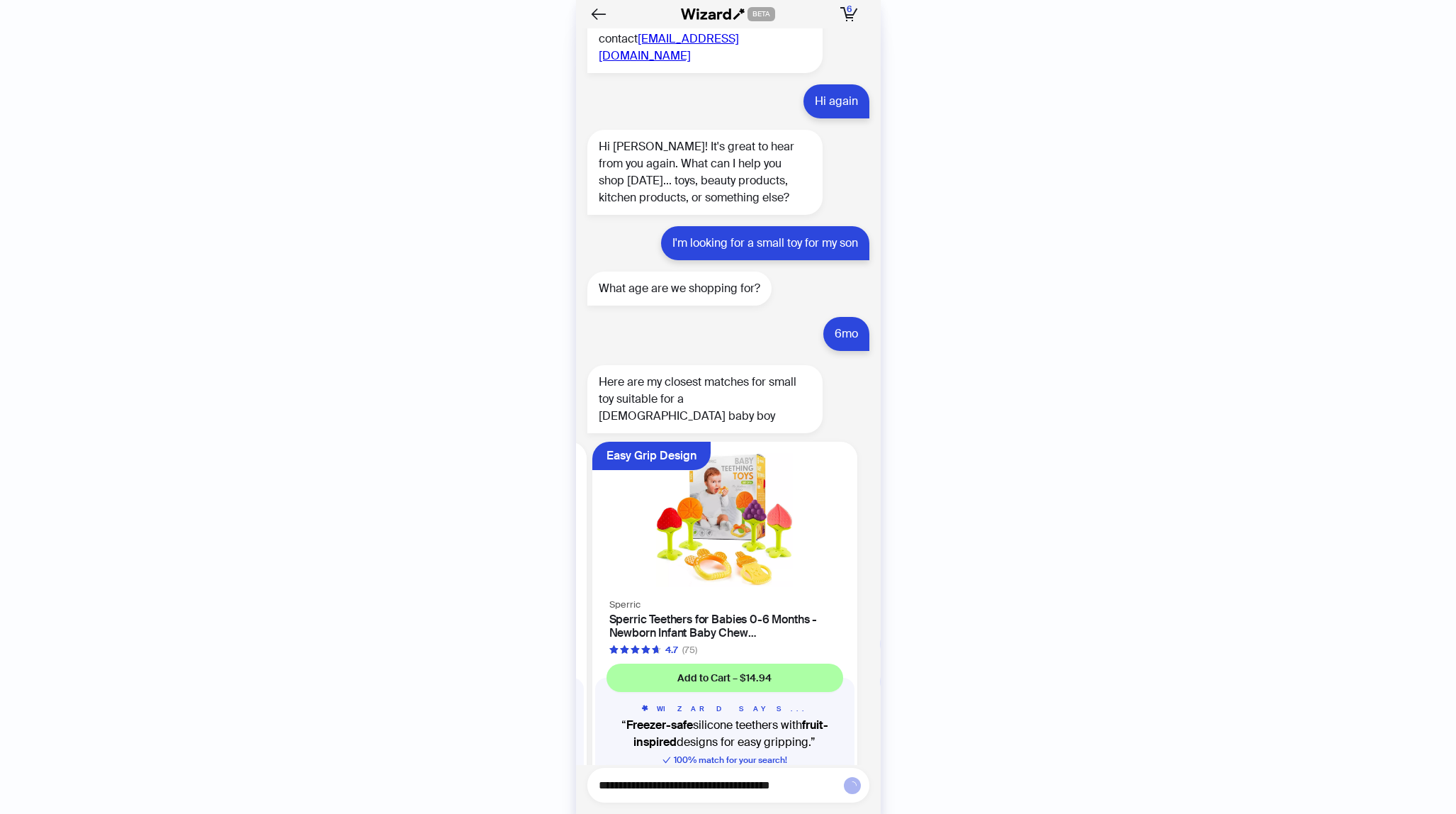
type textarea "**********"
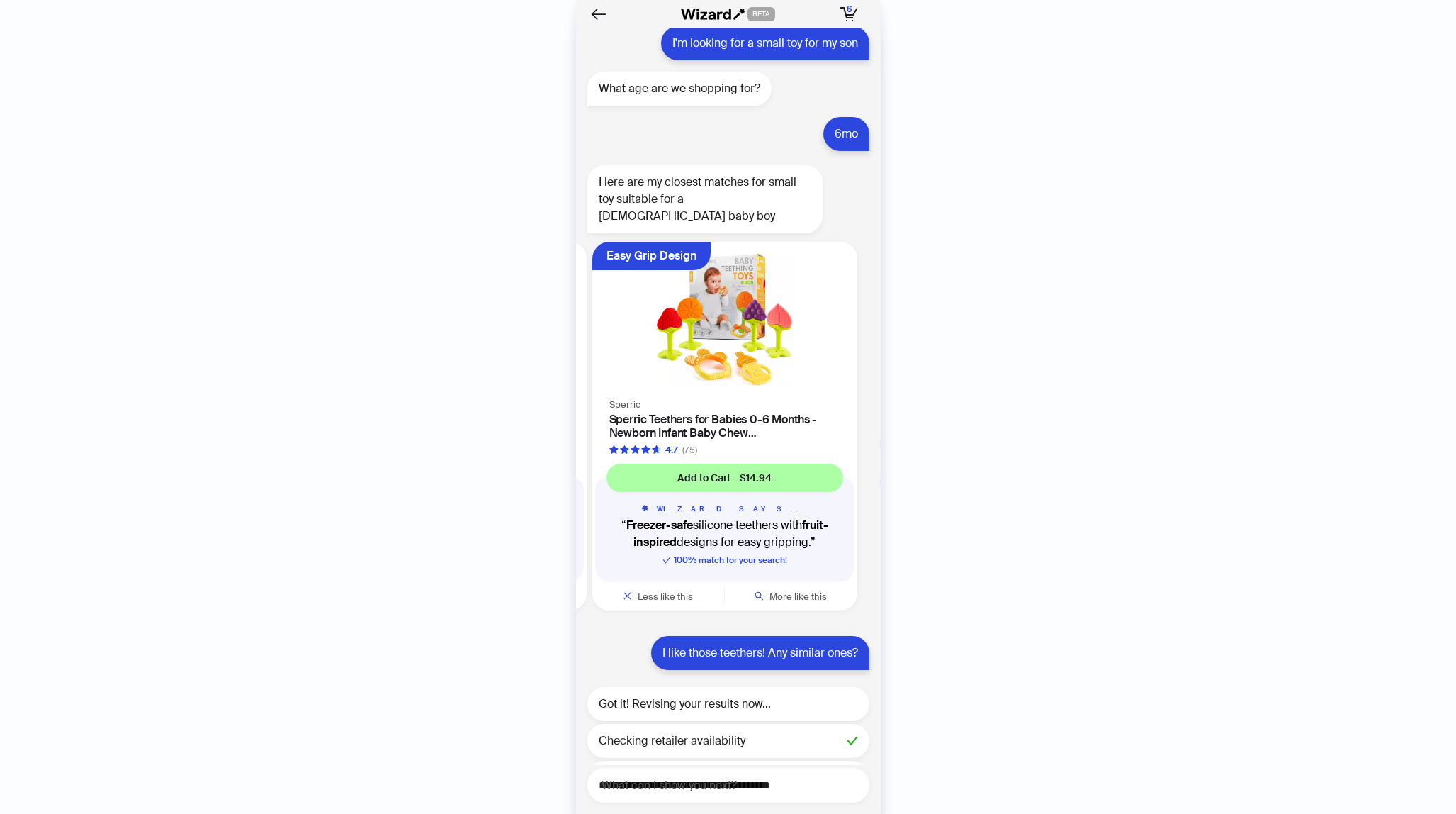
scroll to position [2049, 0]
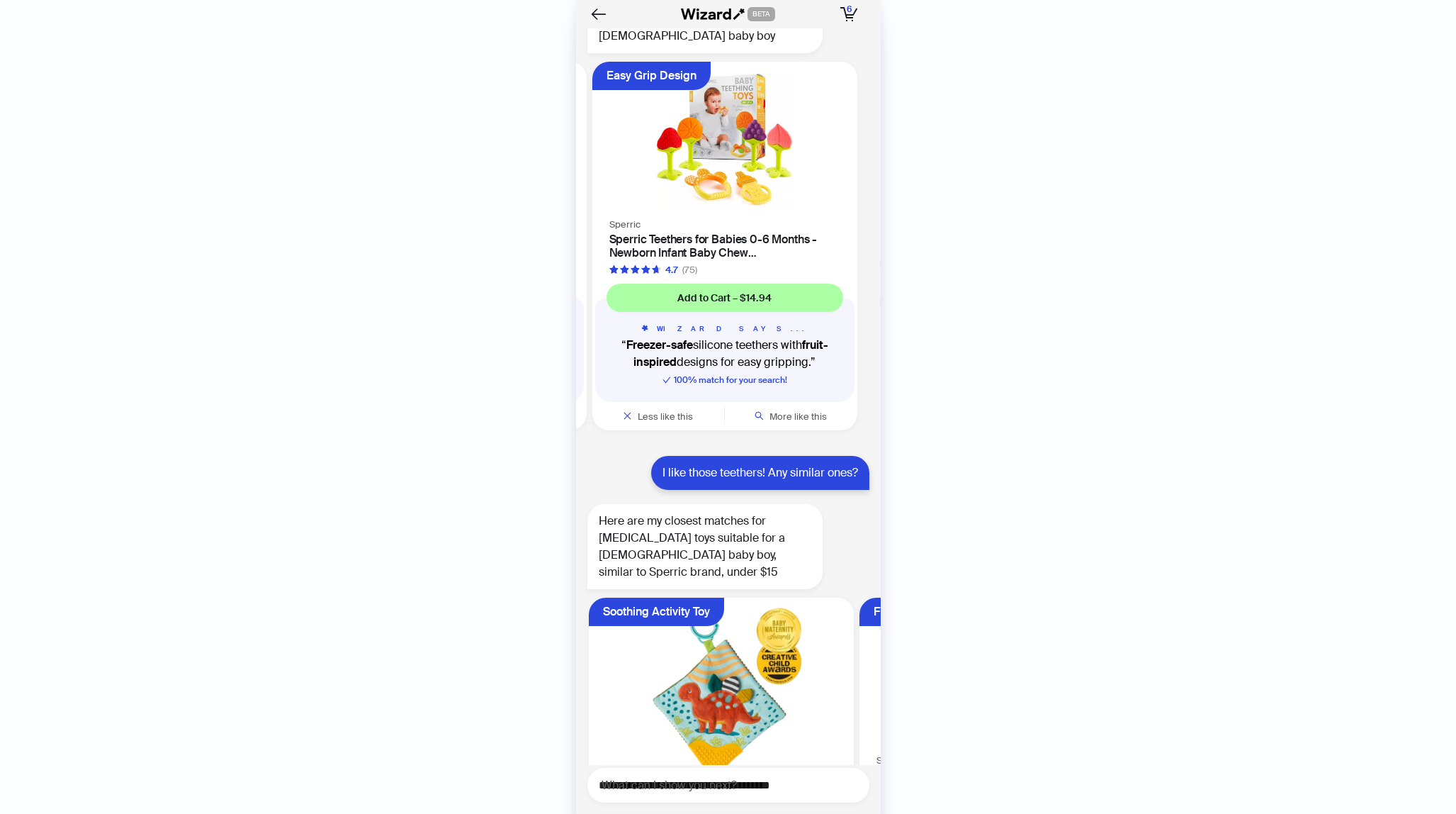
scroll to position [2362, 0]
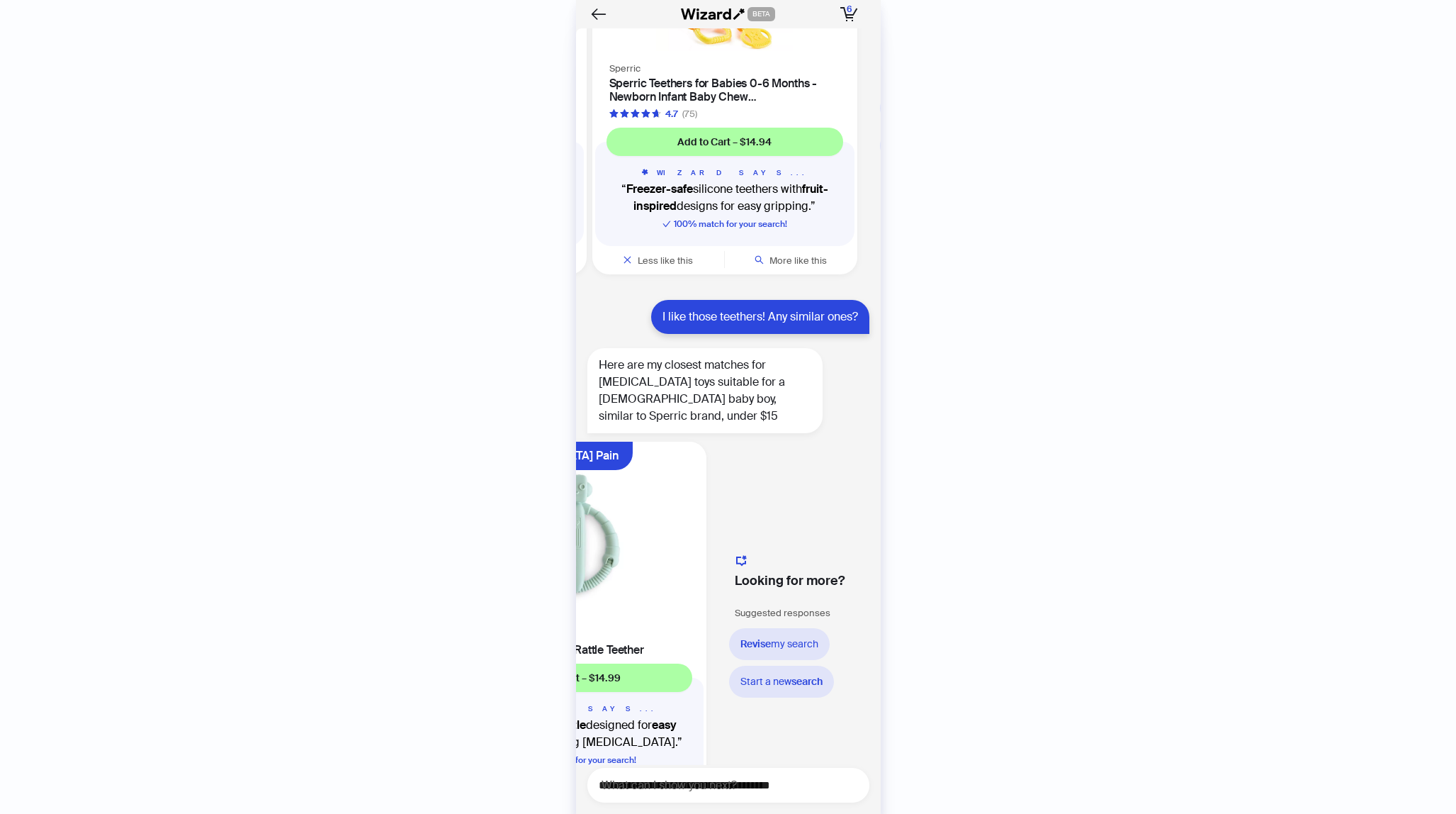
scroll to position [0, 964]
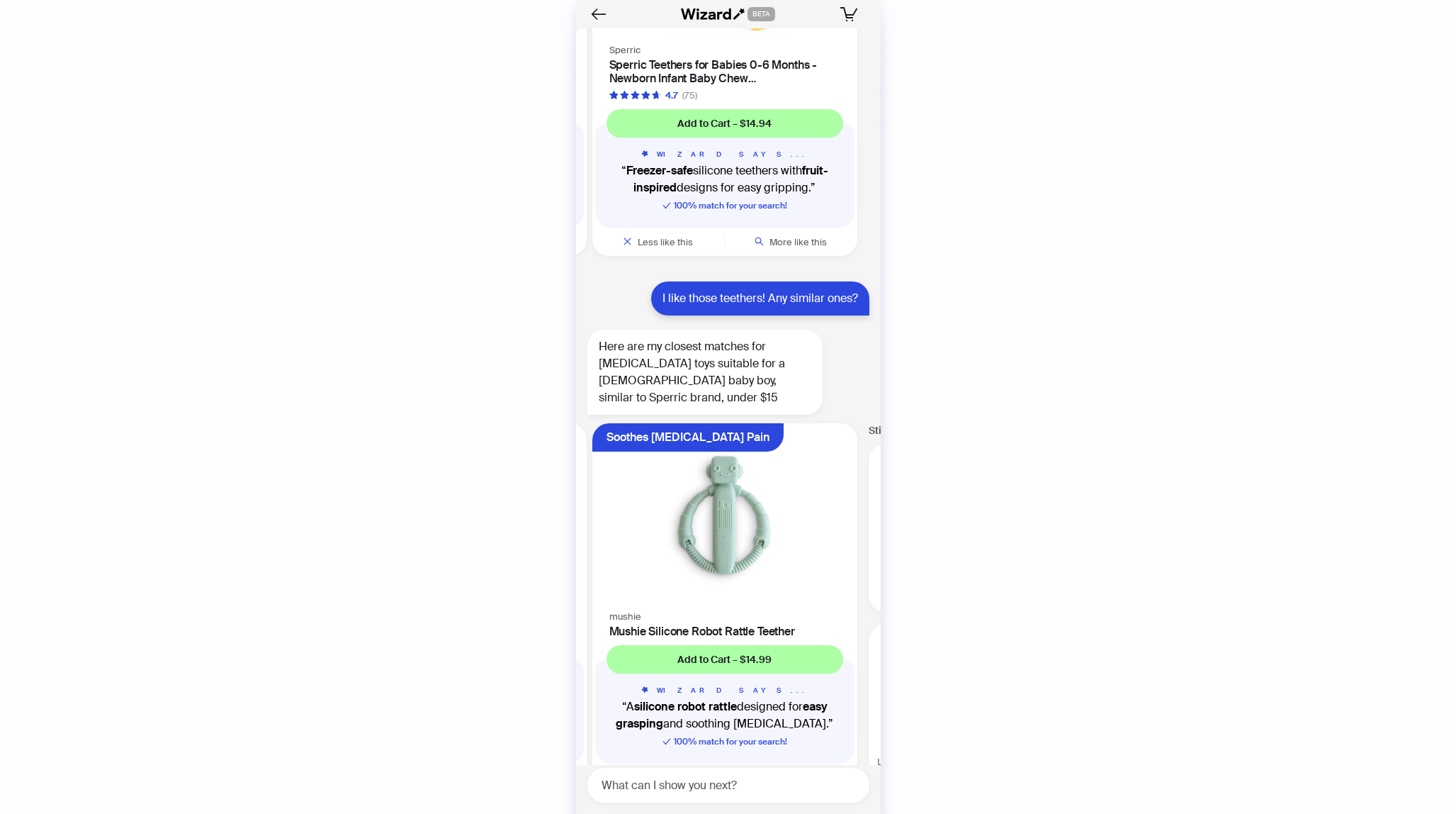
scroll to position [2158, 0]
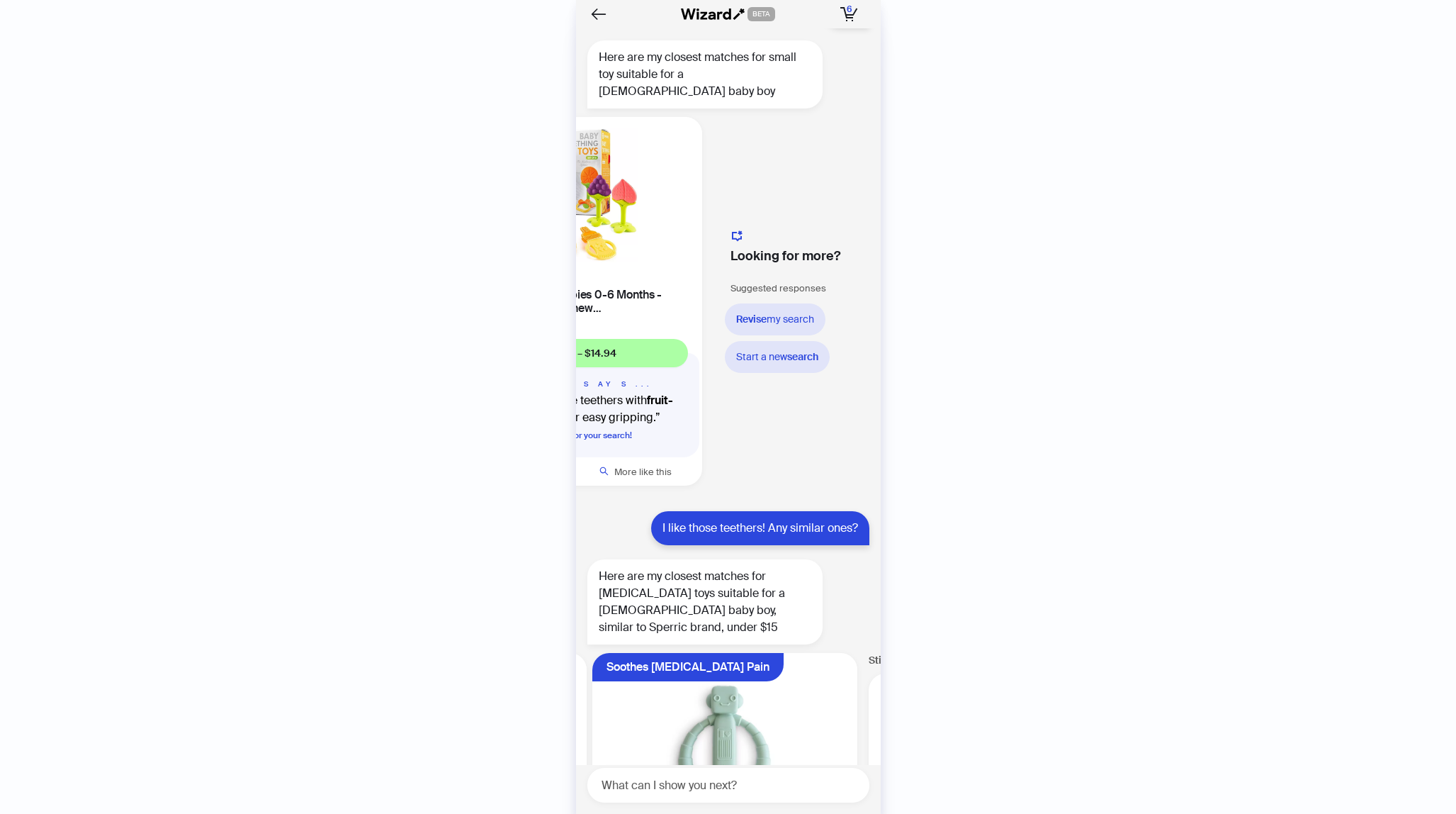
scroll to position [1877, 0]
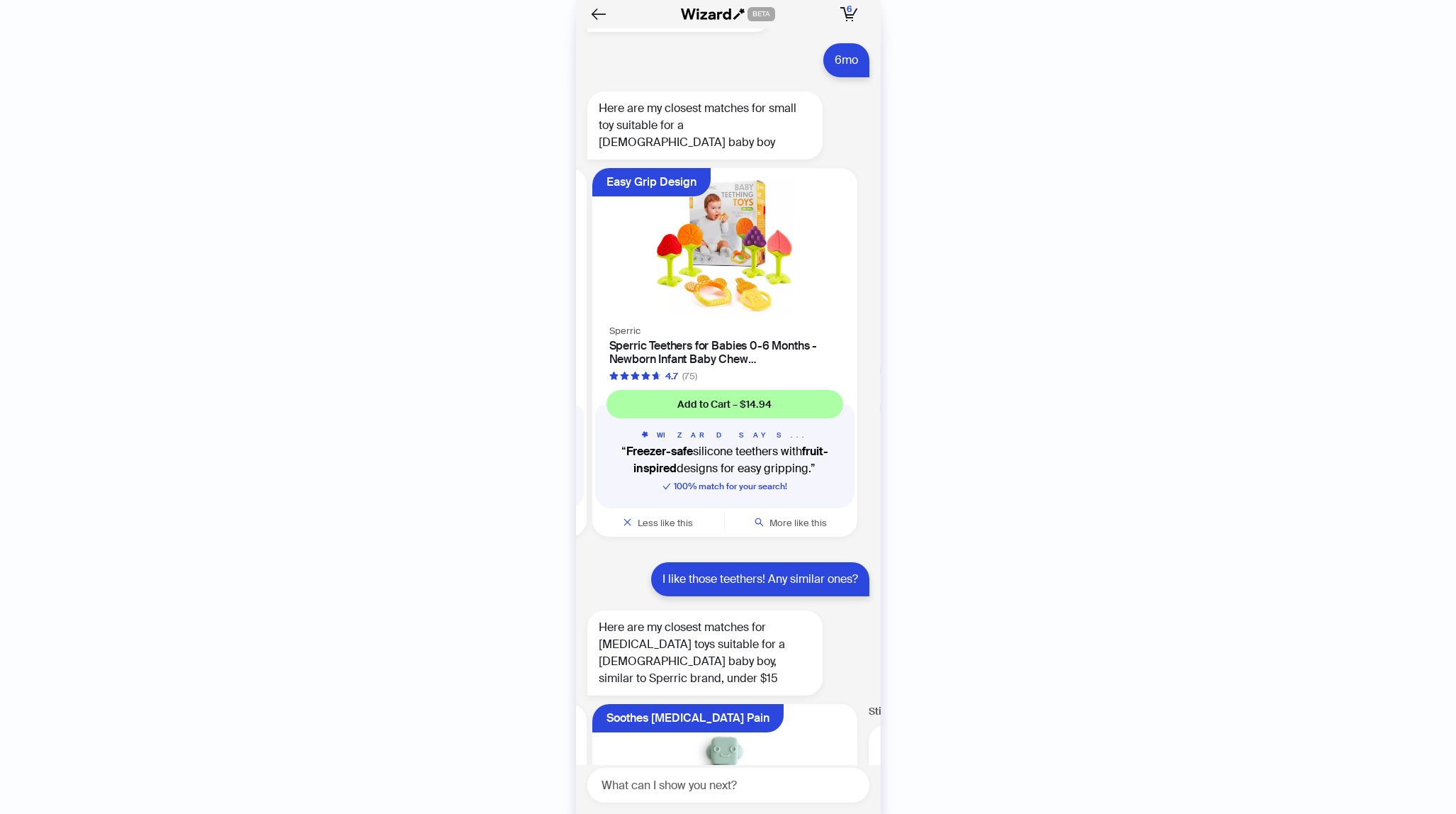
scroll to position [2158, 0]
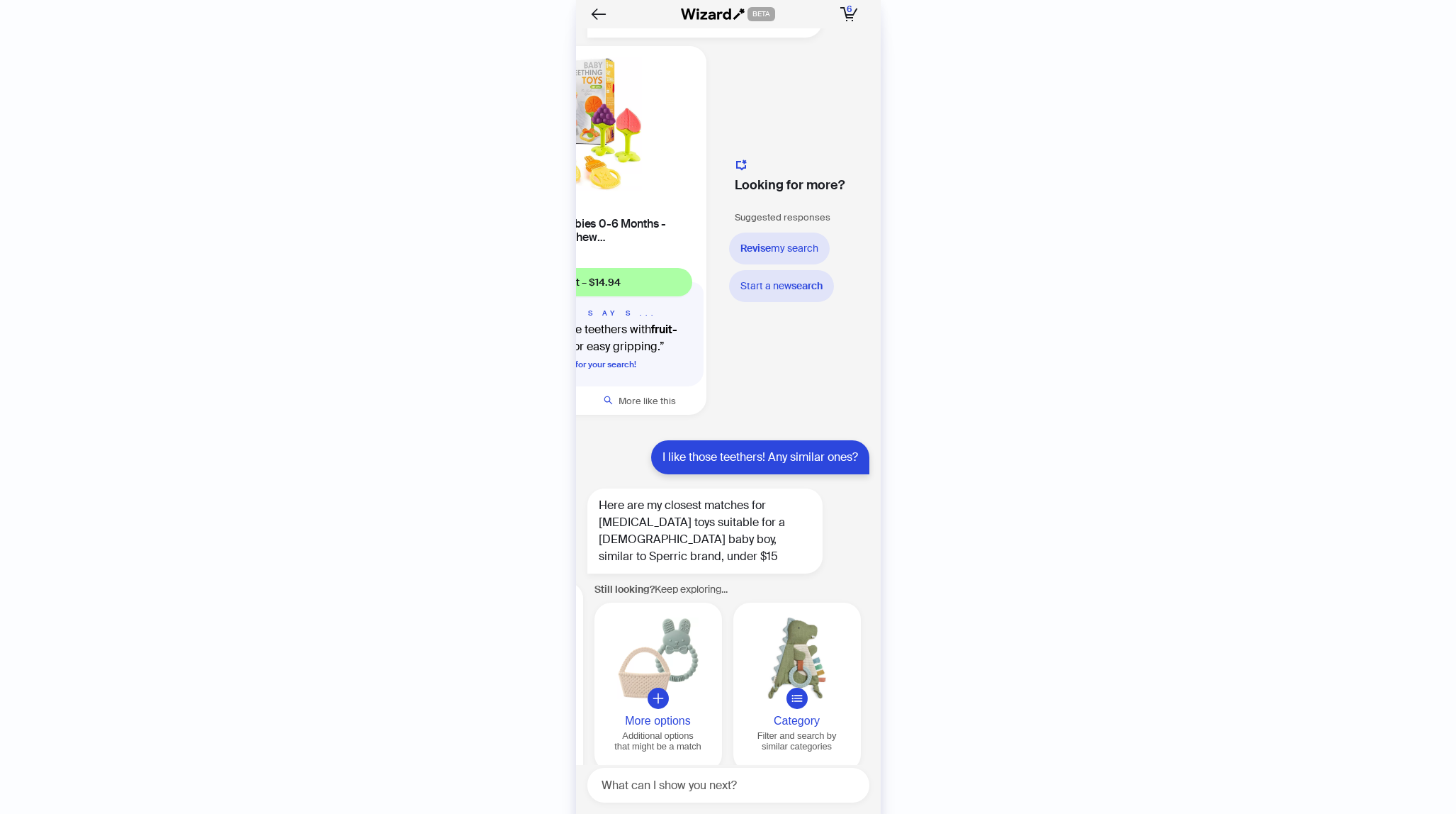
scroll to position [0, 1234]
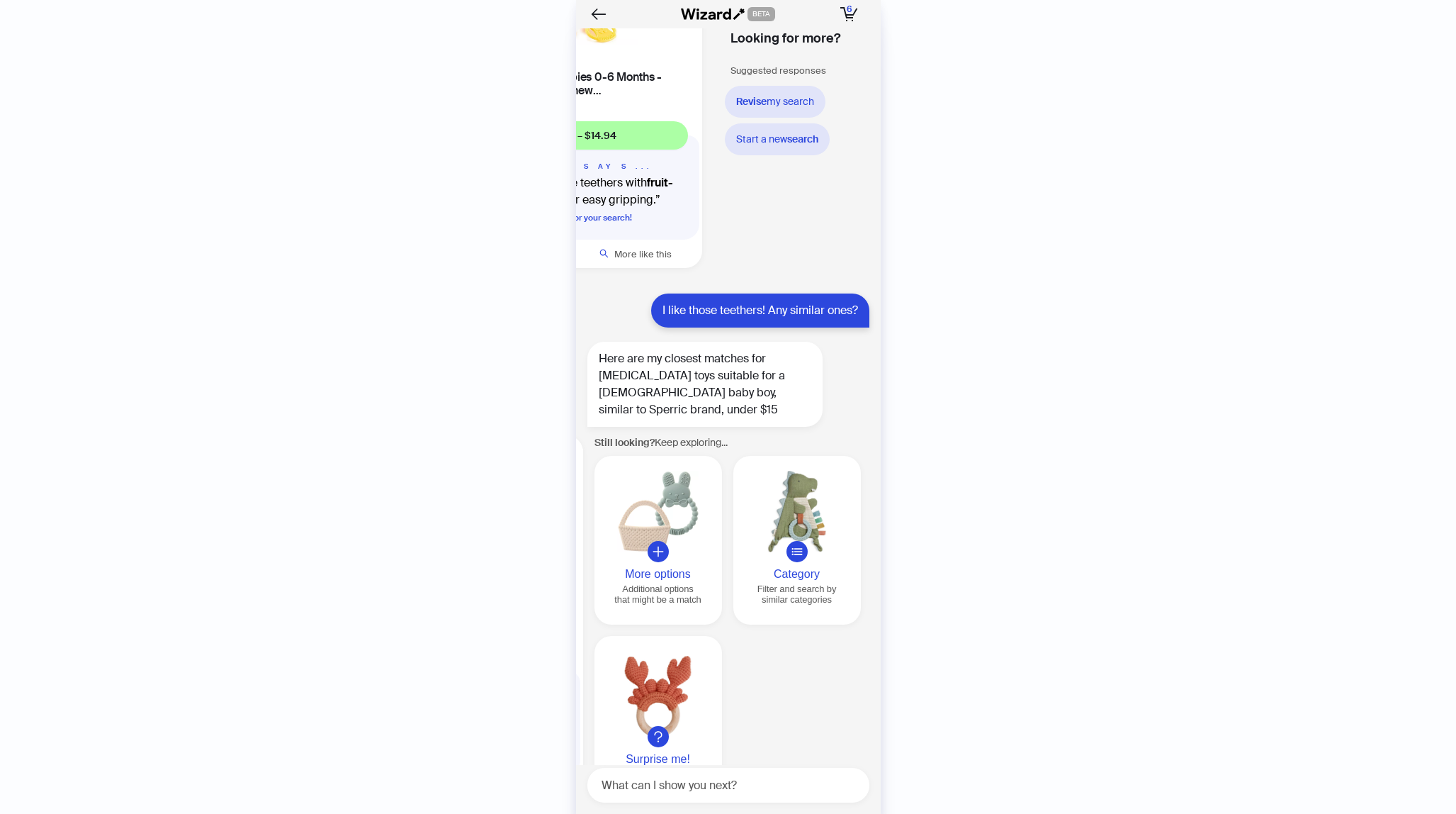
scroll to position [2158, 0]
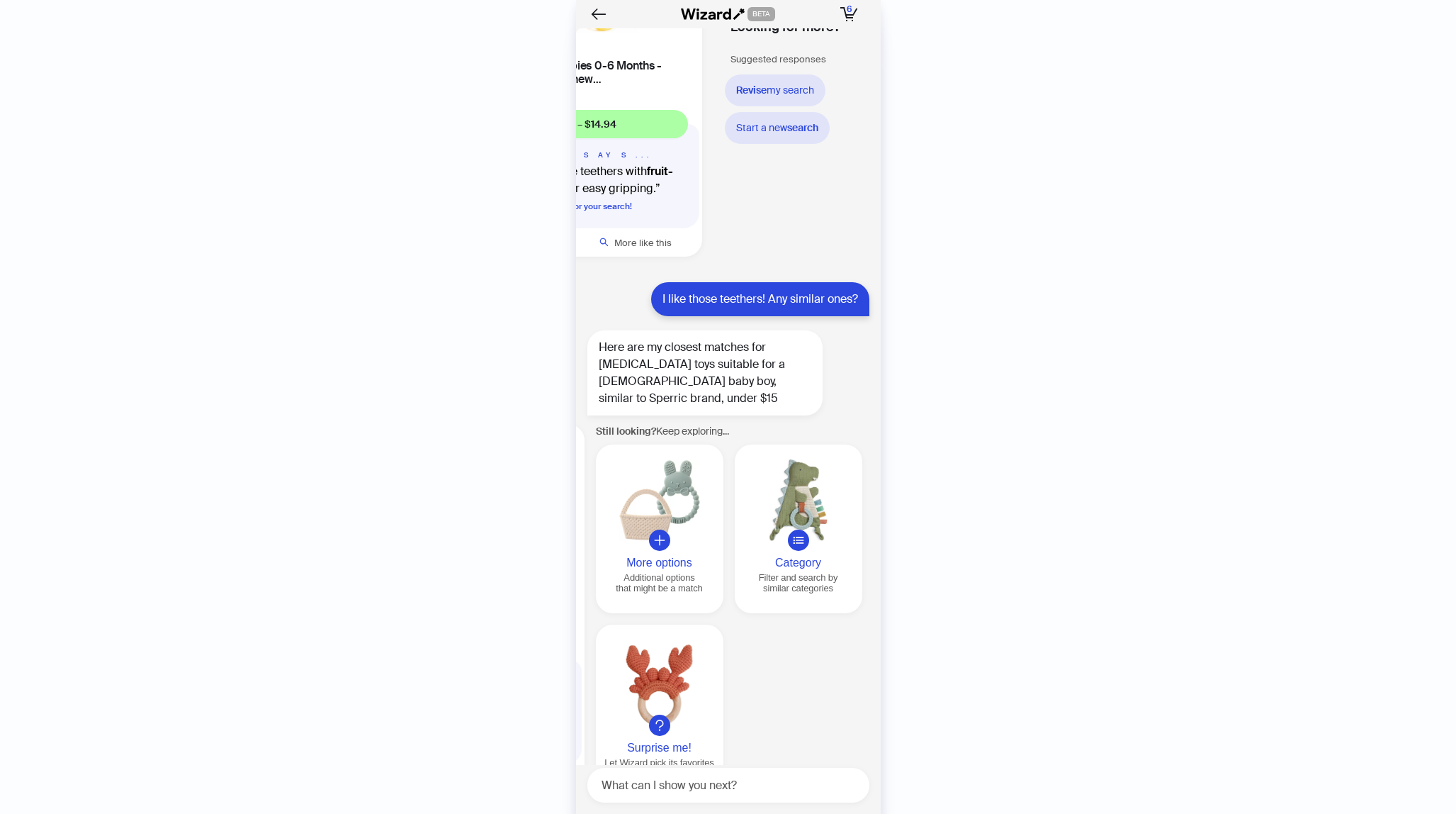
scroll to position [0, 1082]
click at [796, 572] on div "Filter and search by similar categories" at bounding box center [797, 583] width 116 height 22
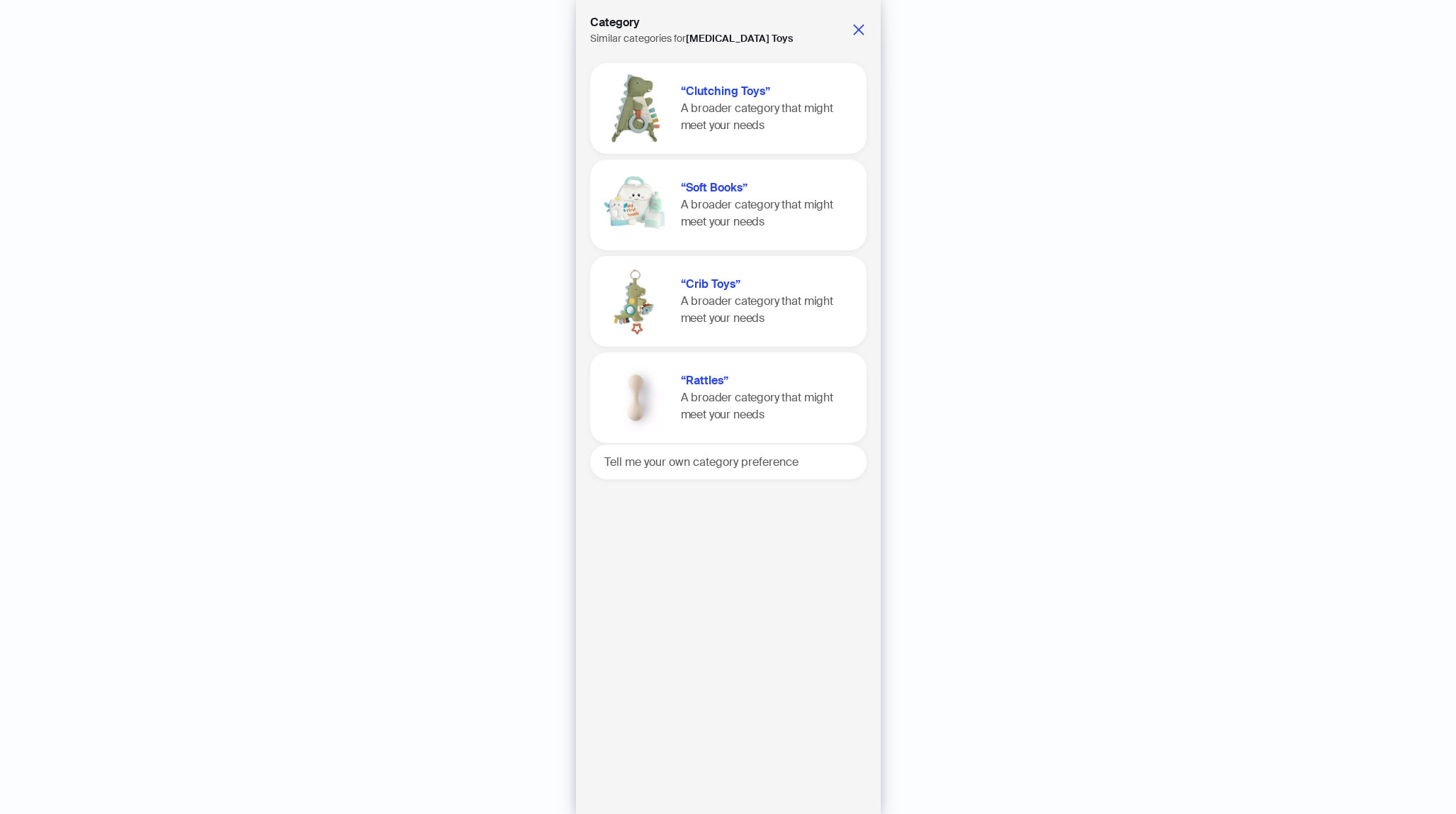
click at [748, 384] on h1 "“Rattles”" at bounding box center [765, 381] width 169 height 17
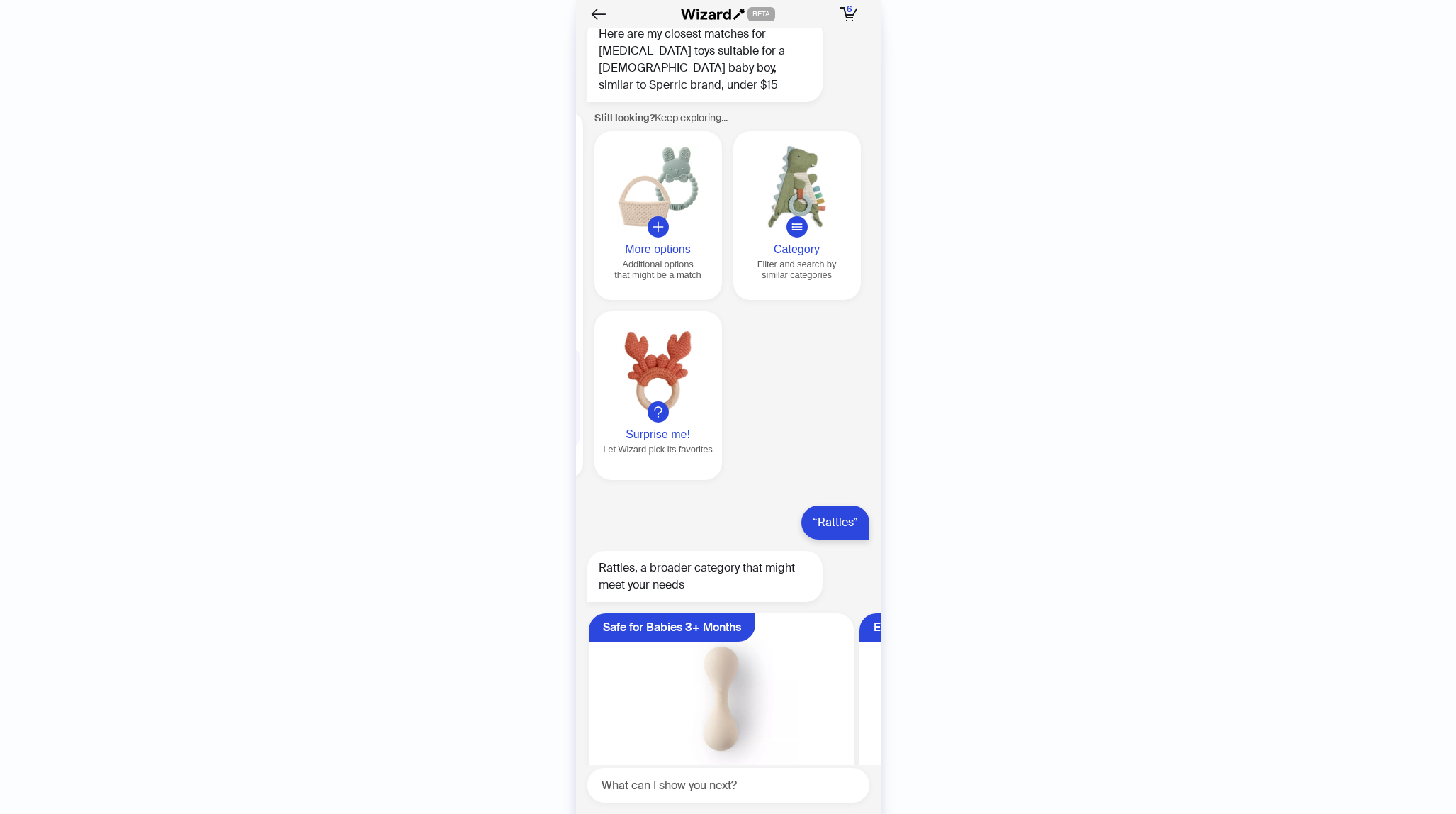
scroll to position [2660, 0]
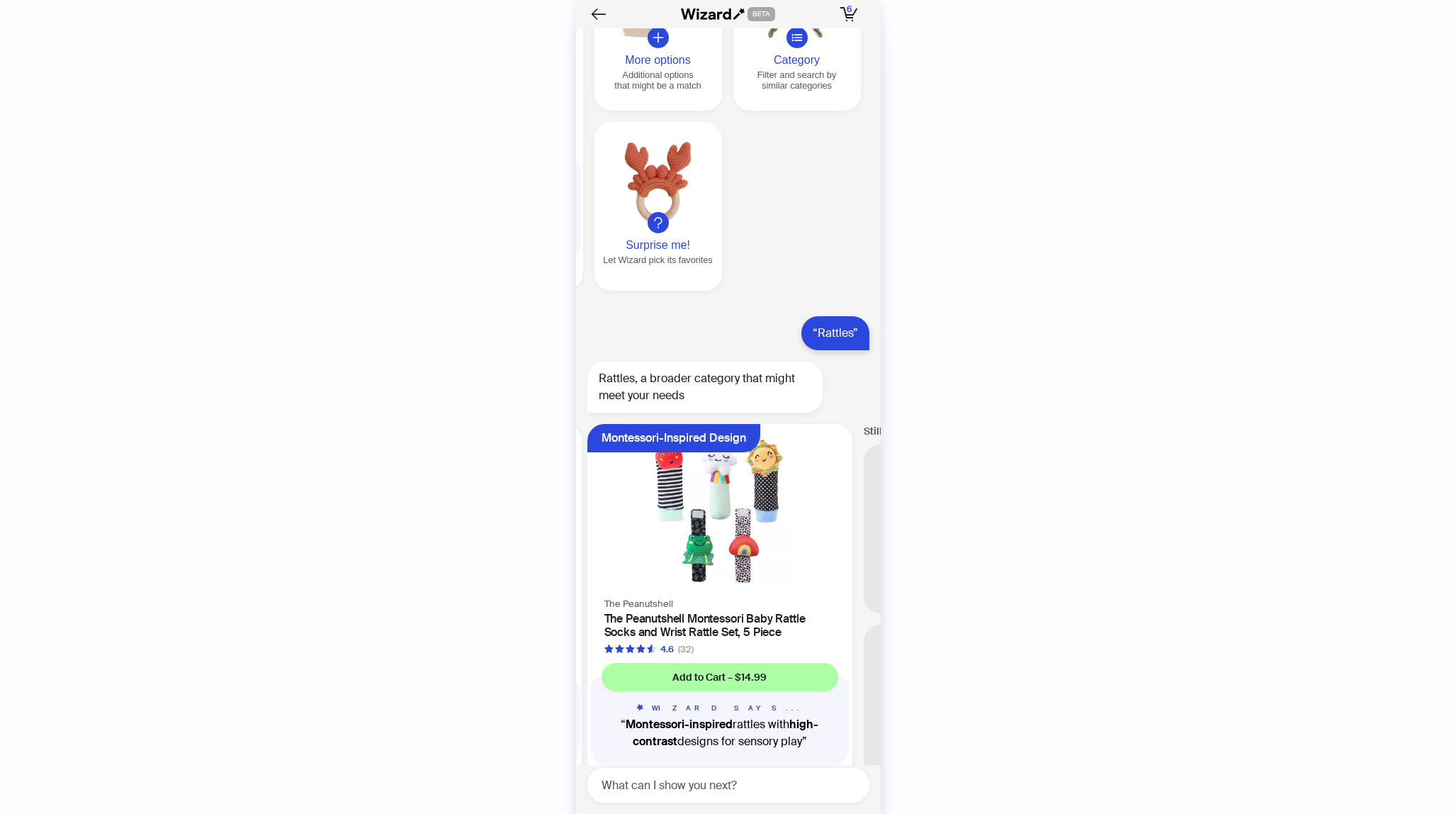
scroll to position [0, 1079]
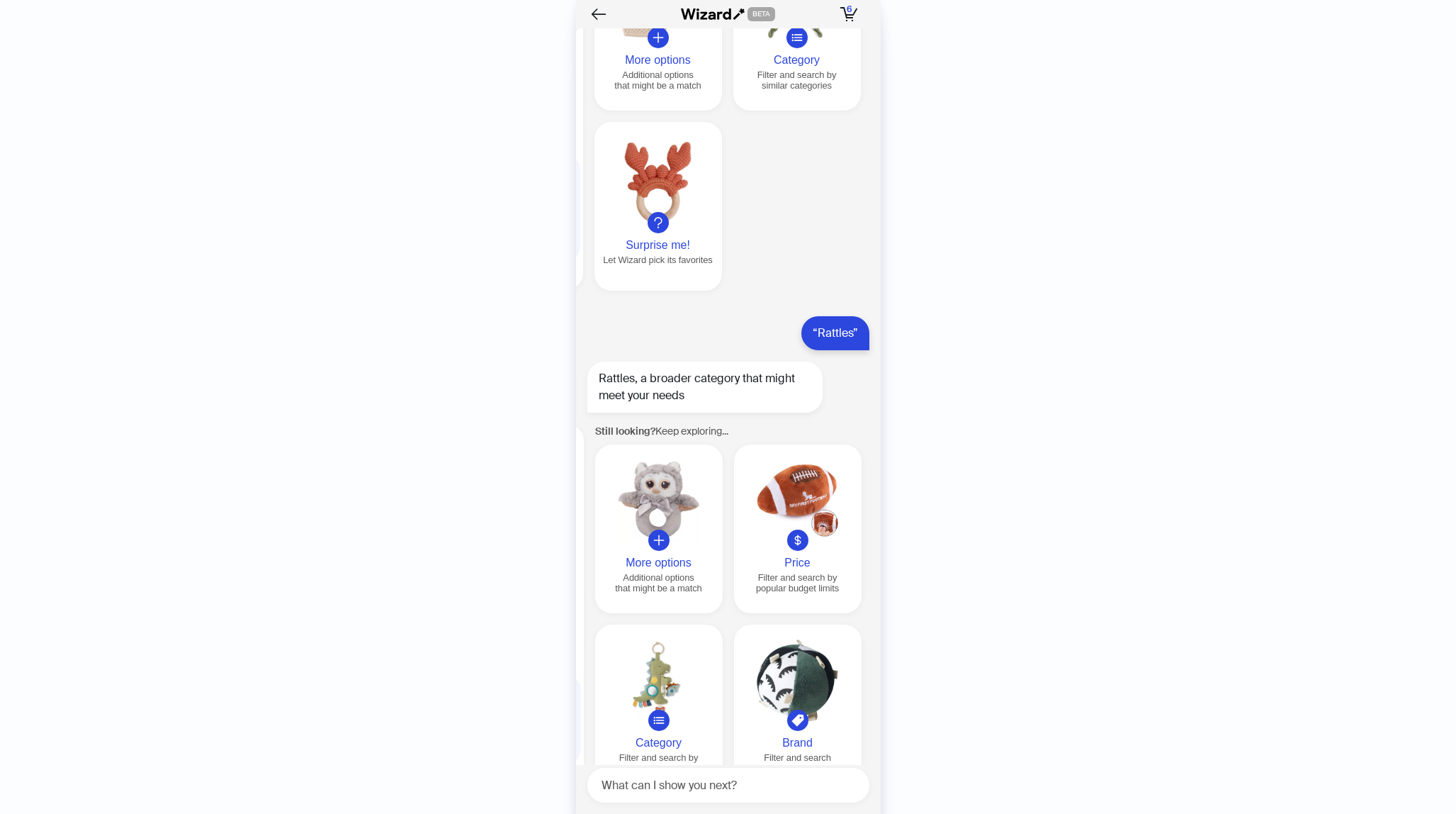
scroll to position [0, 1354]
click at [704, 785] on textarea at bounding box center [733, 785] width 270 height 18
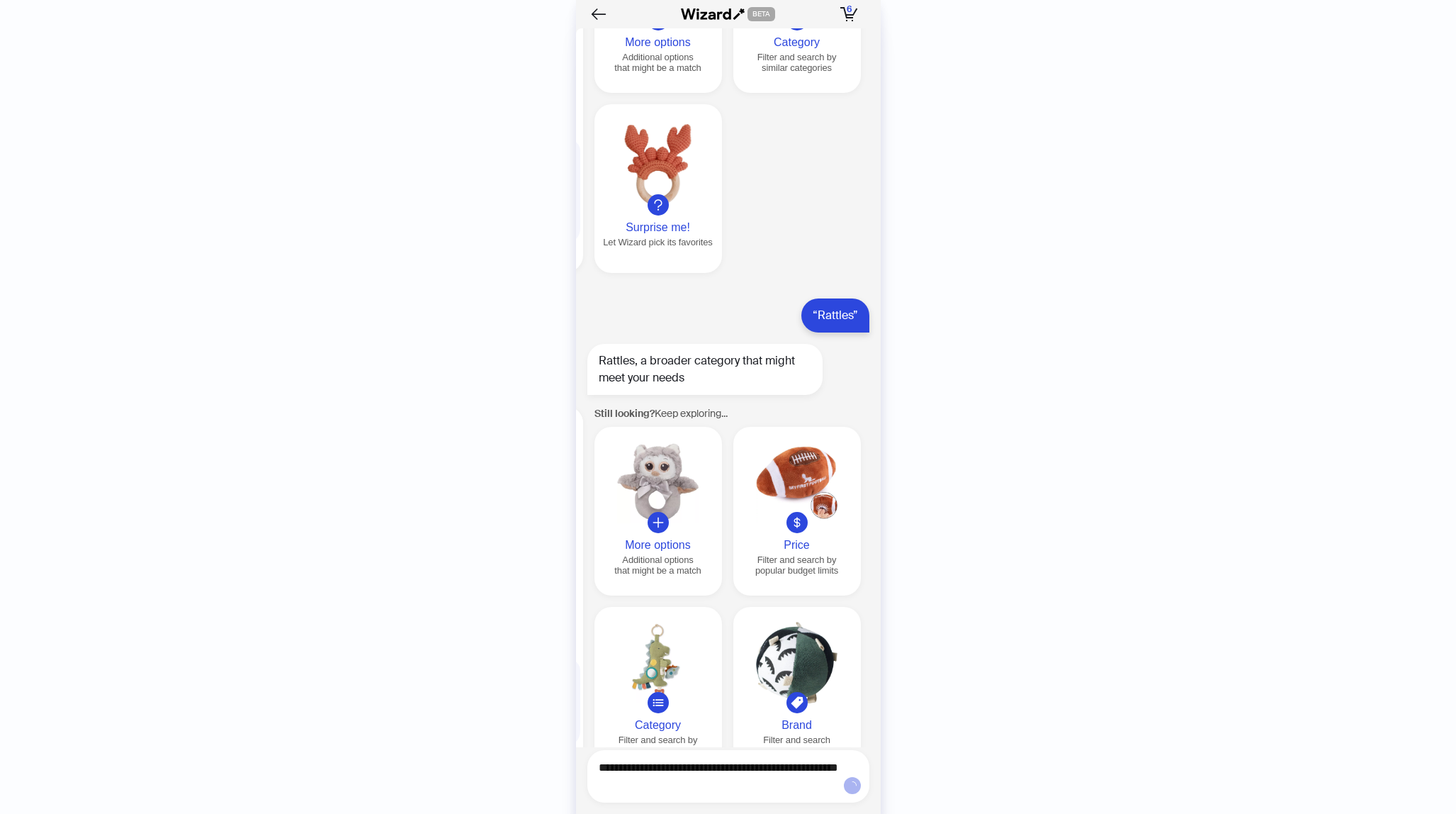
type textarea "**********"
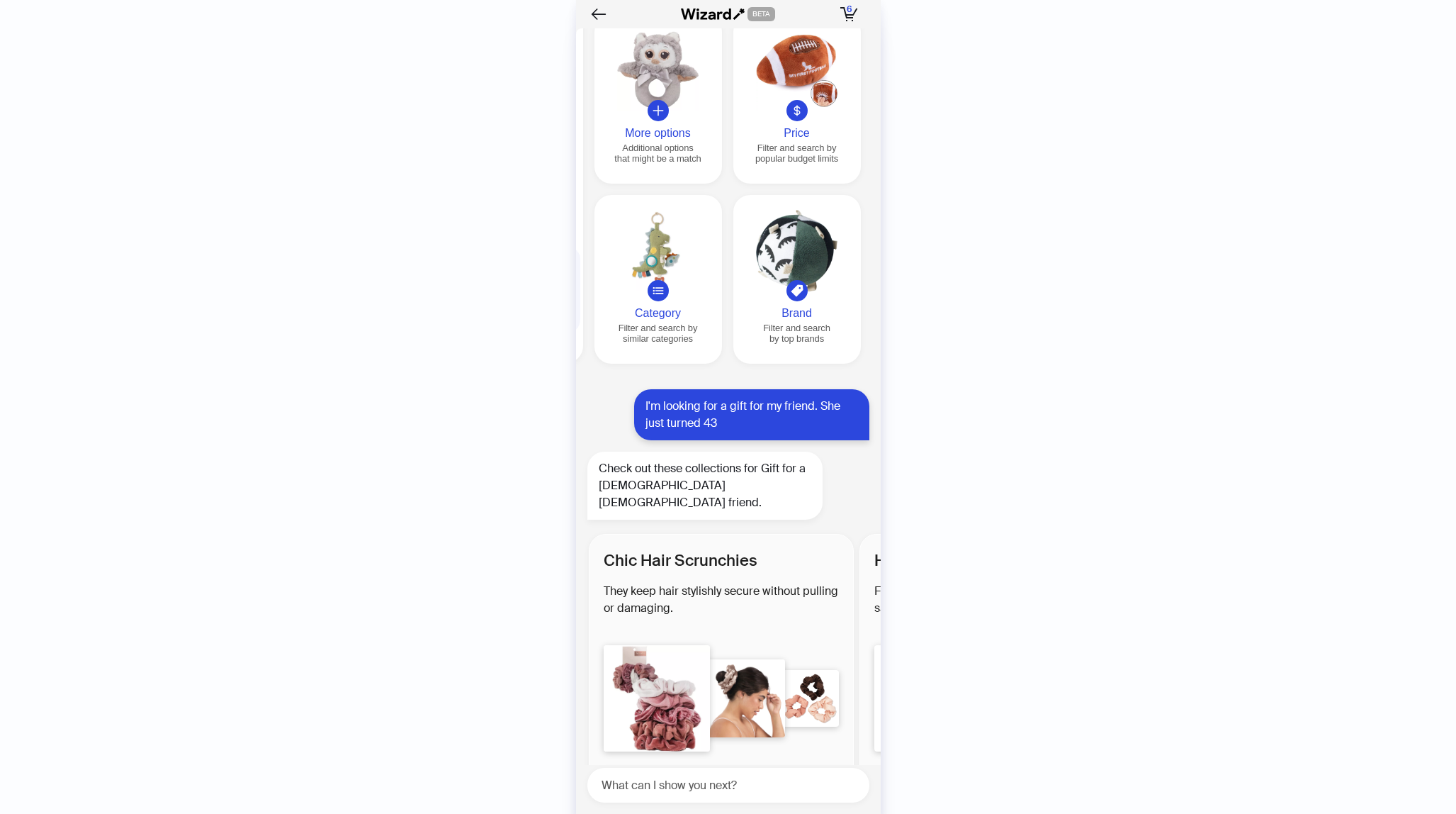
scroll to position [3094, 0]
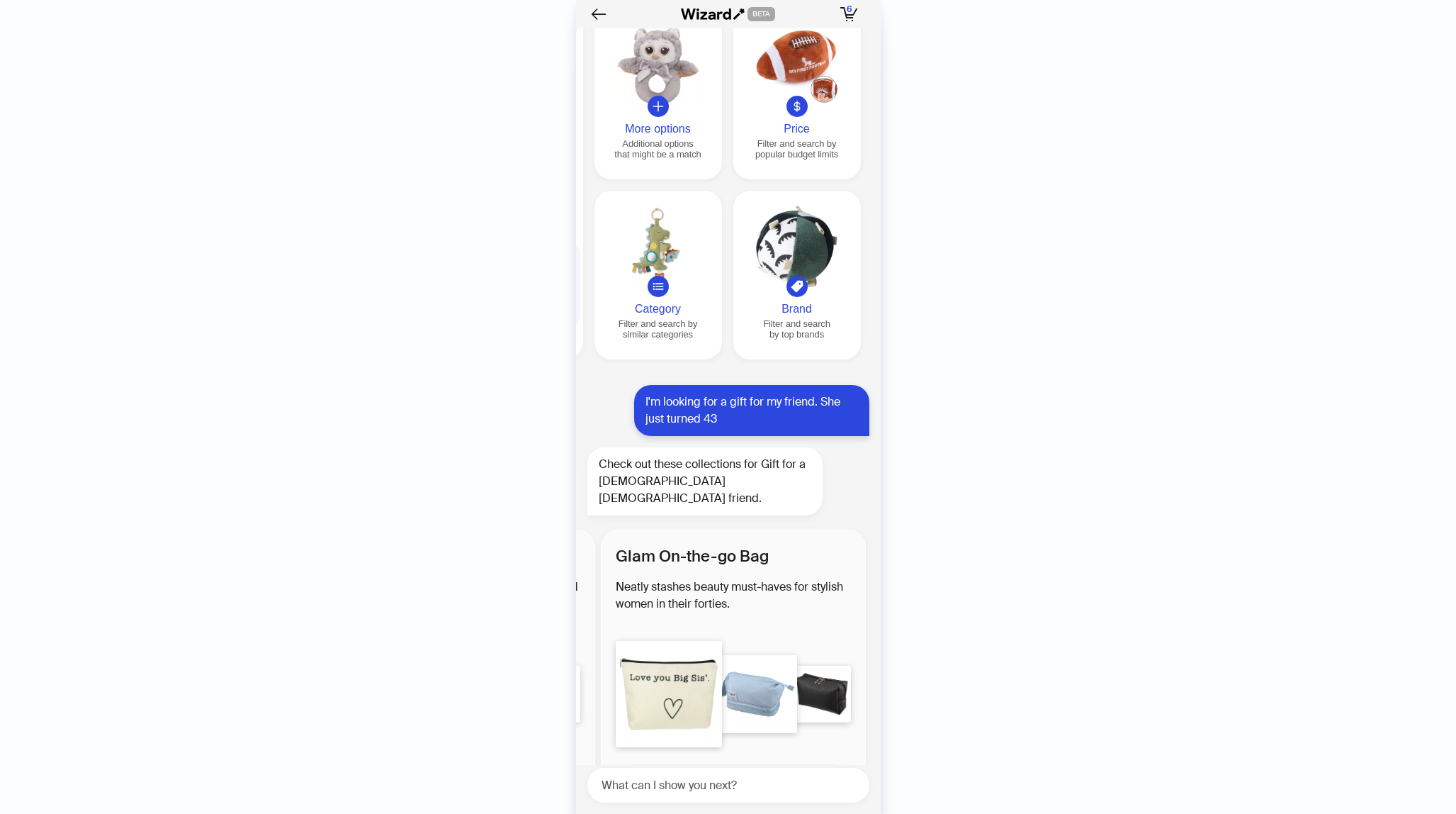
scroll to position [0, 534]
click at [727, 764] on div "See More Glam On-the-go Bag" at bounding box center [729, 781] width 213 height 34
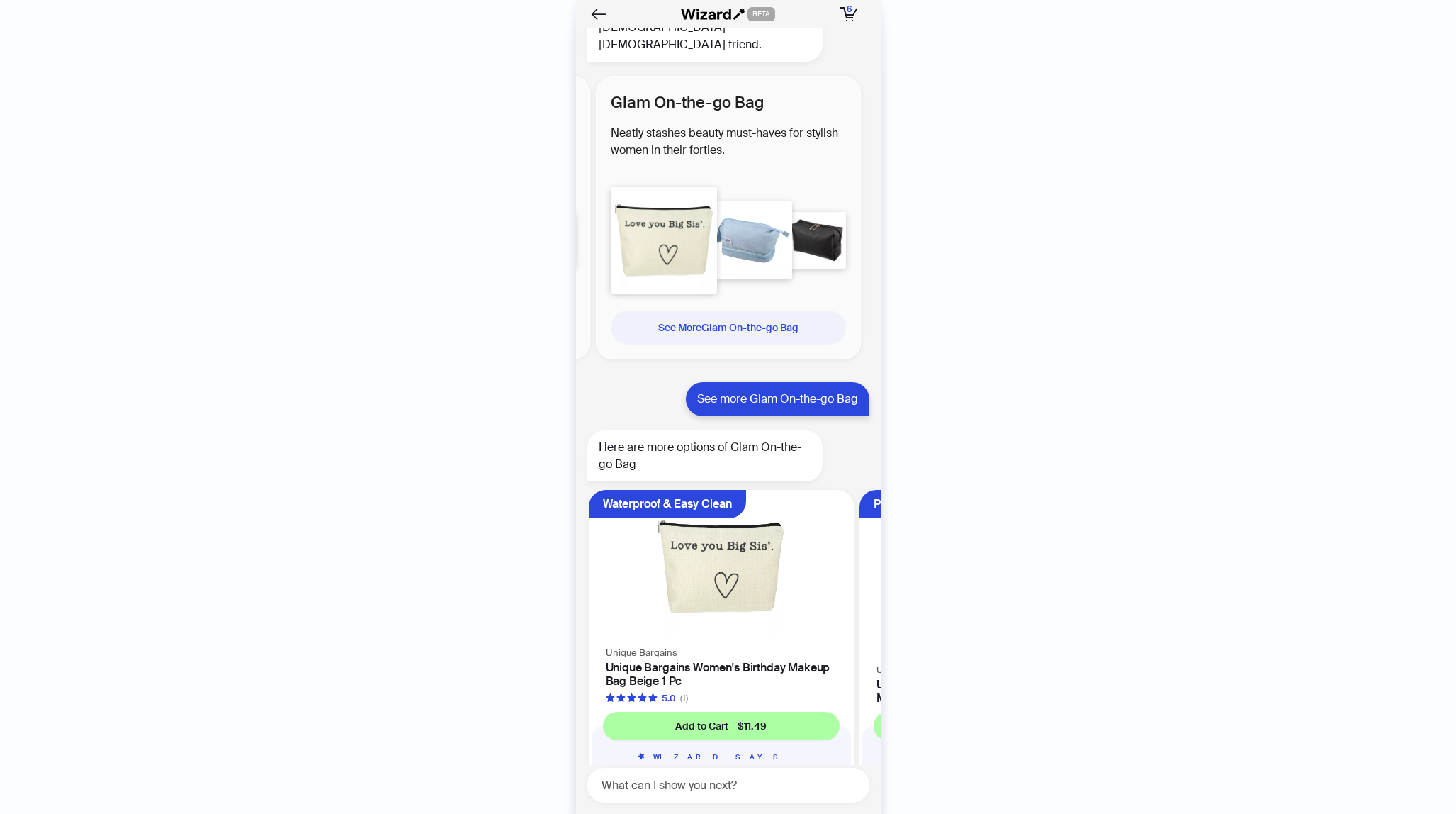
scroll to position [3597, 0]
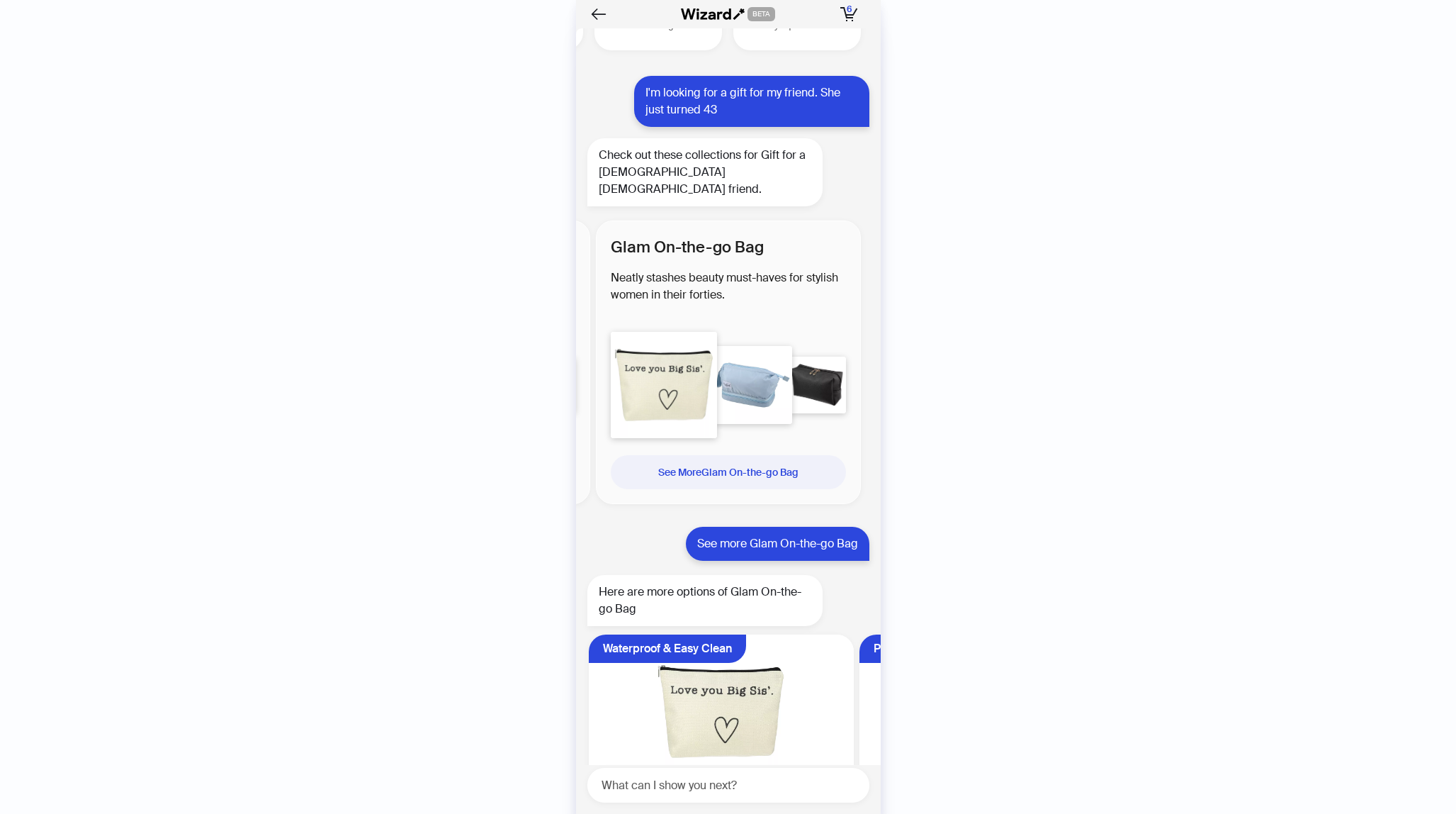
scroll to position [3244, 0]
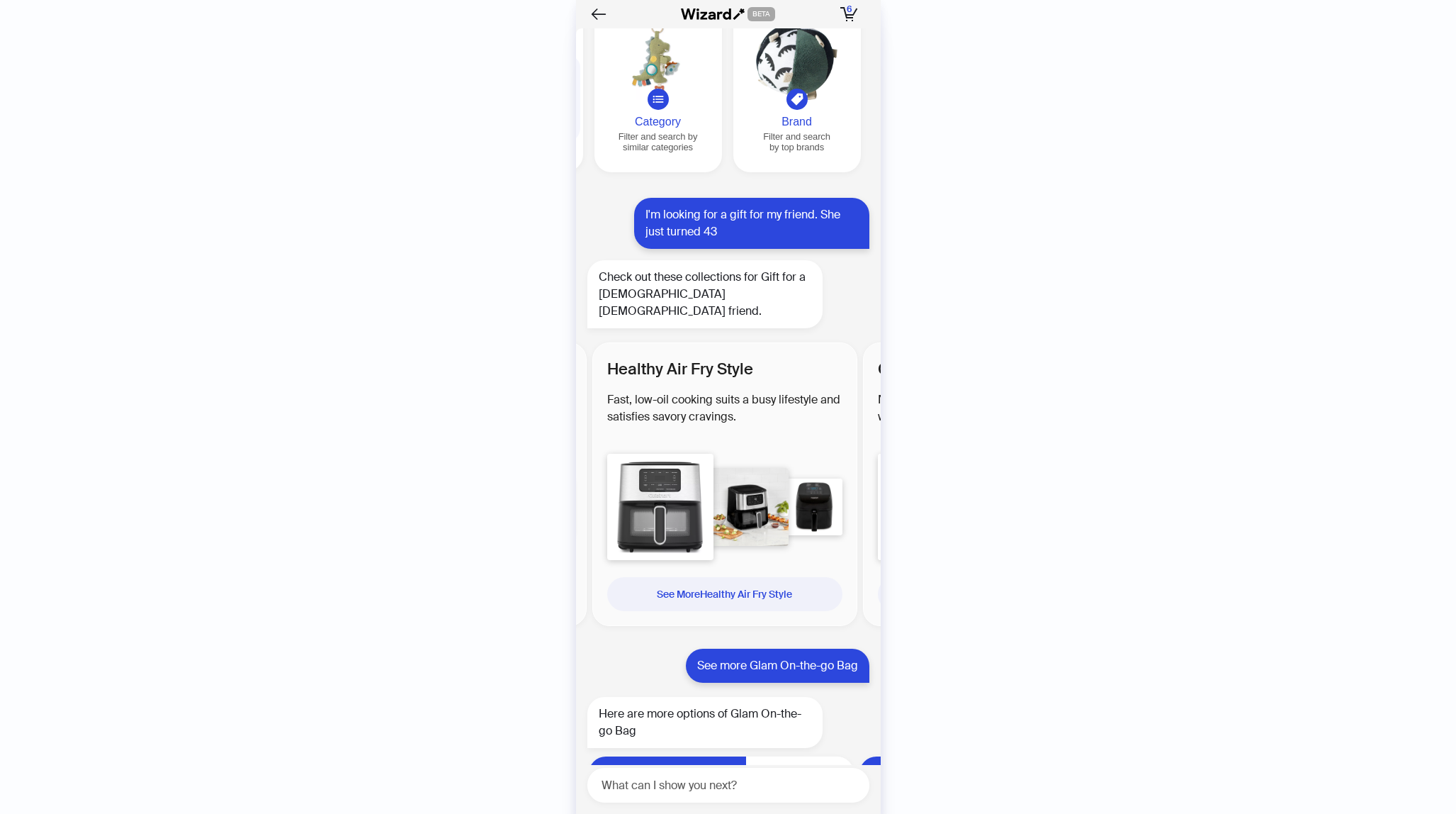
scroll to position [3597, 0]
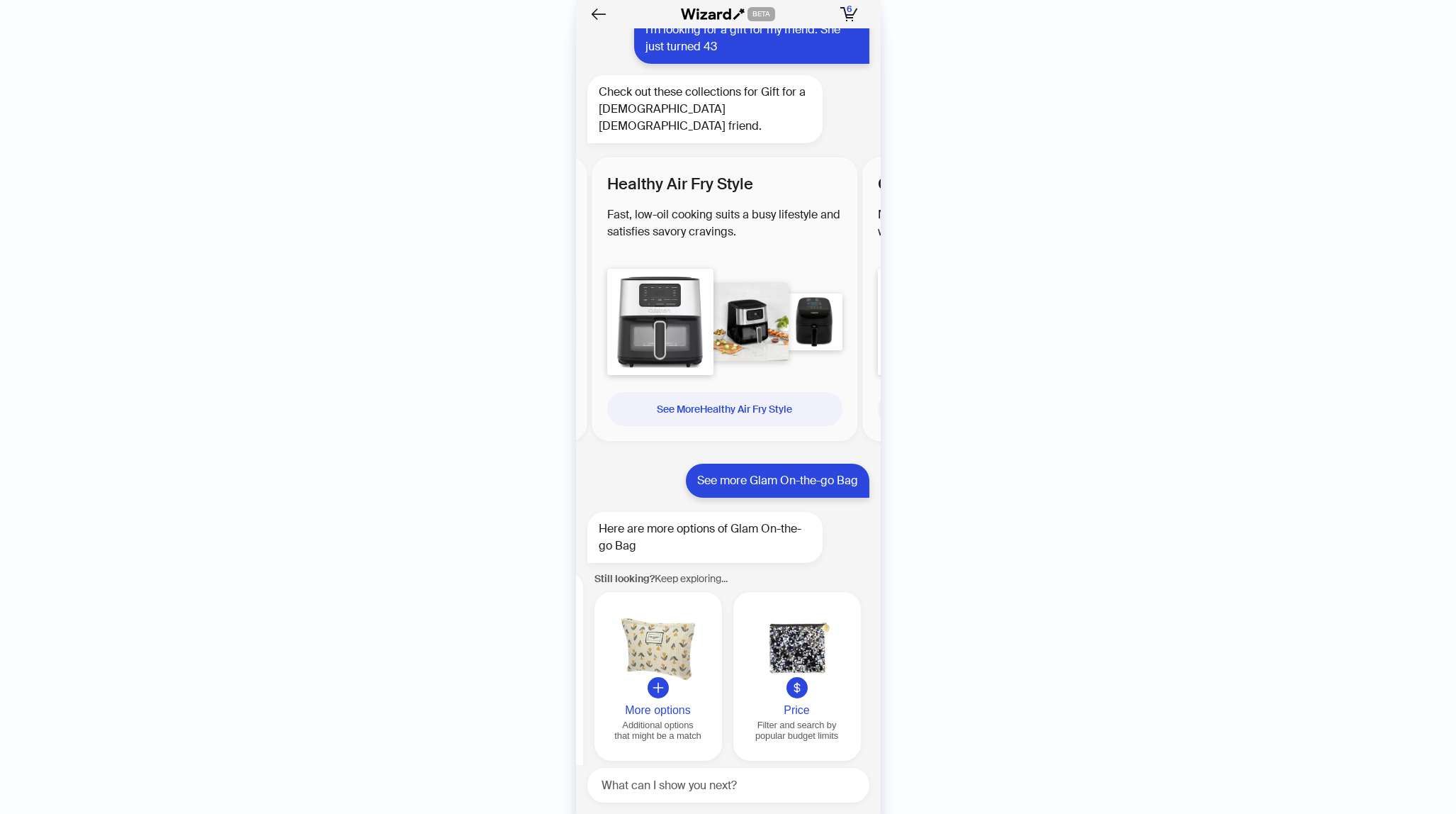
scroll to position [3416, 0]
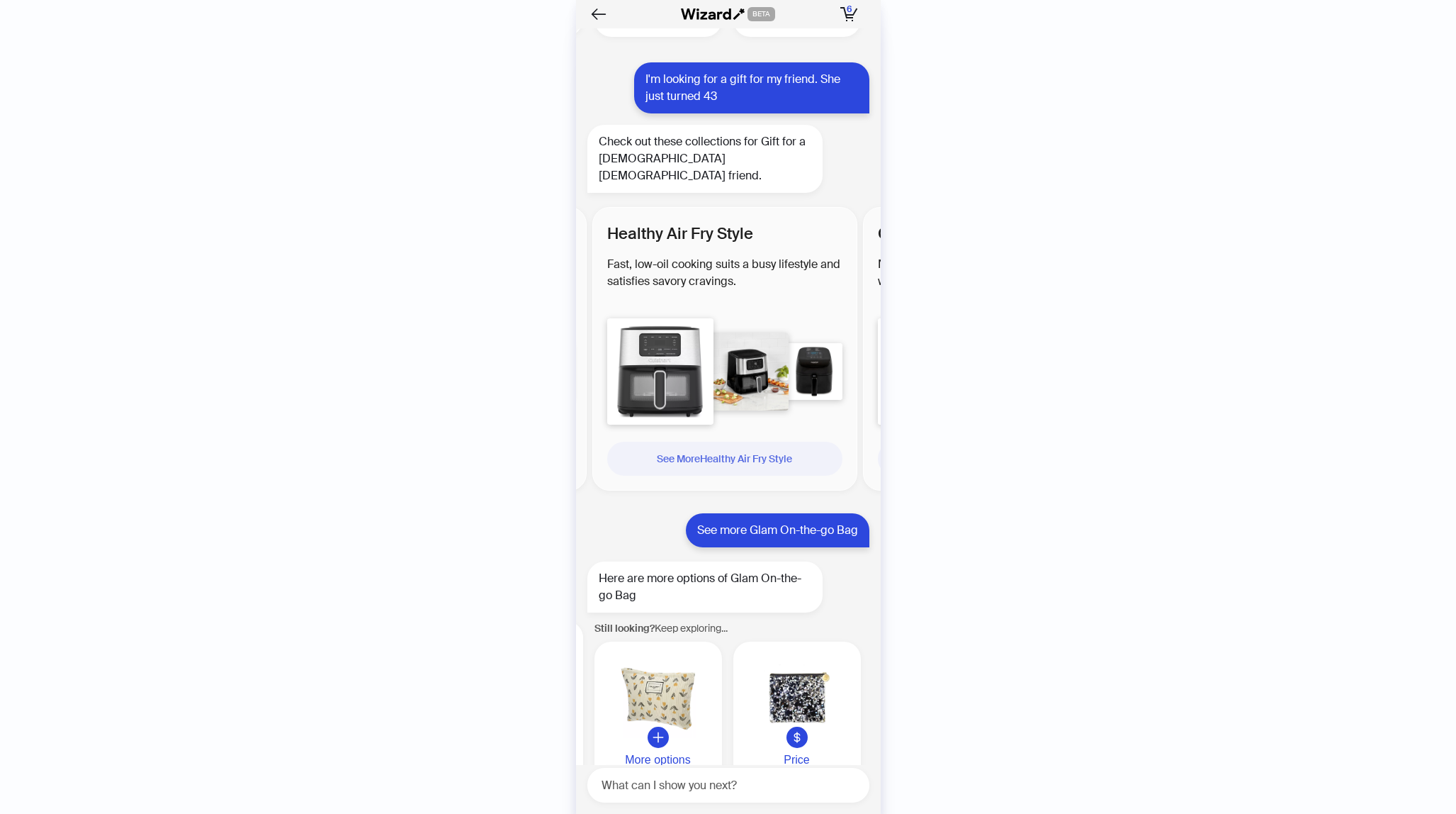
click at [734, 442] on div "See More Healthy Air Fry Style" at bounding box center [725, 459] width 213 height 34
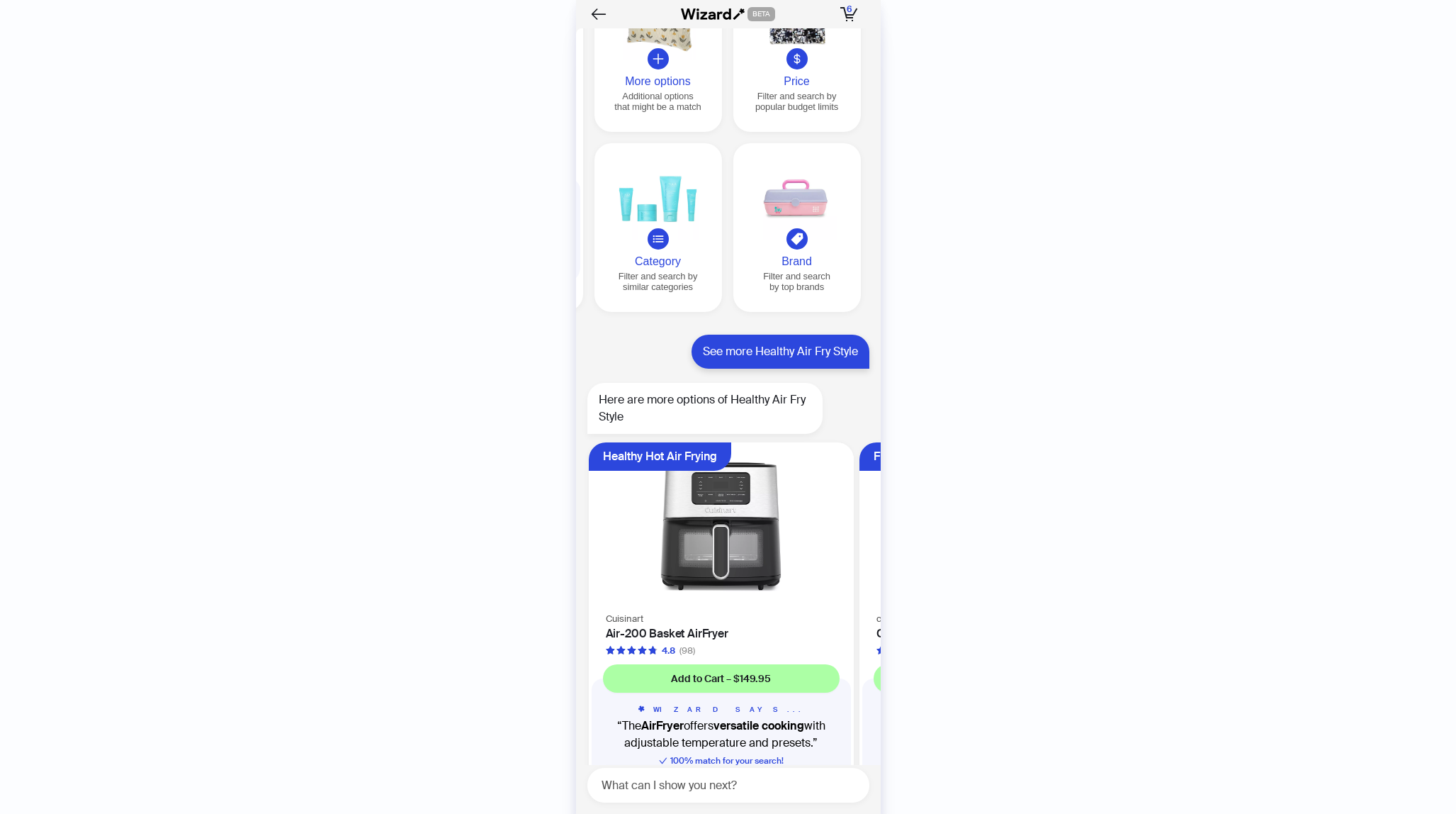
scroll to position [4096, 0]
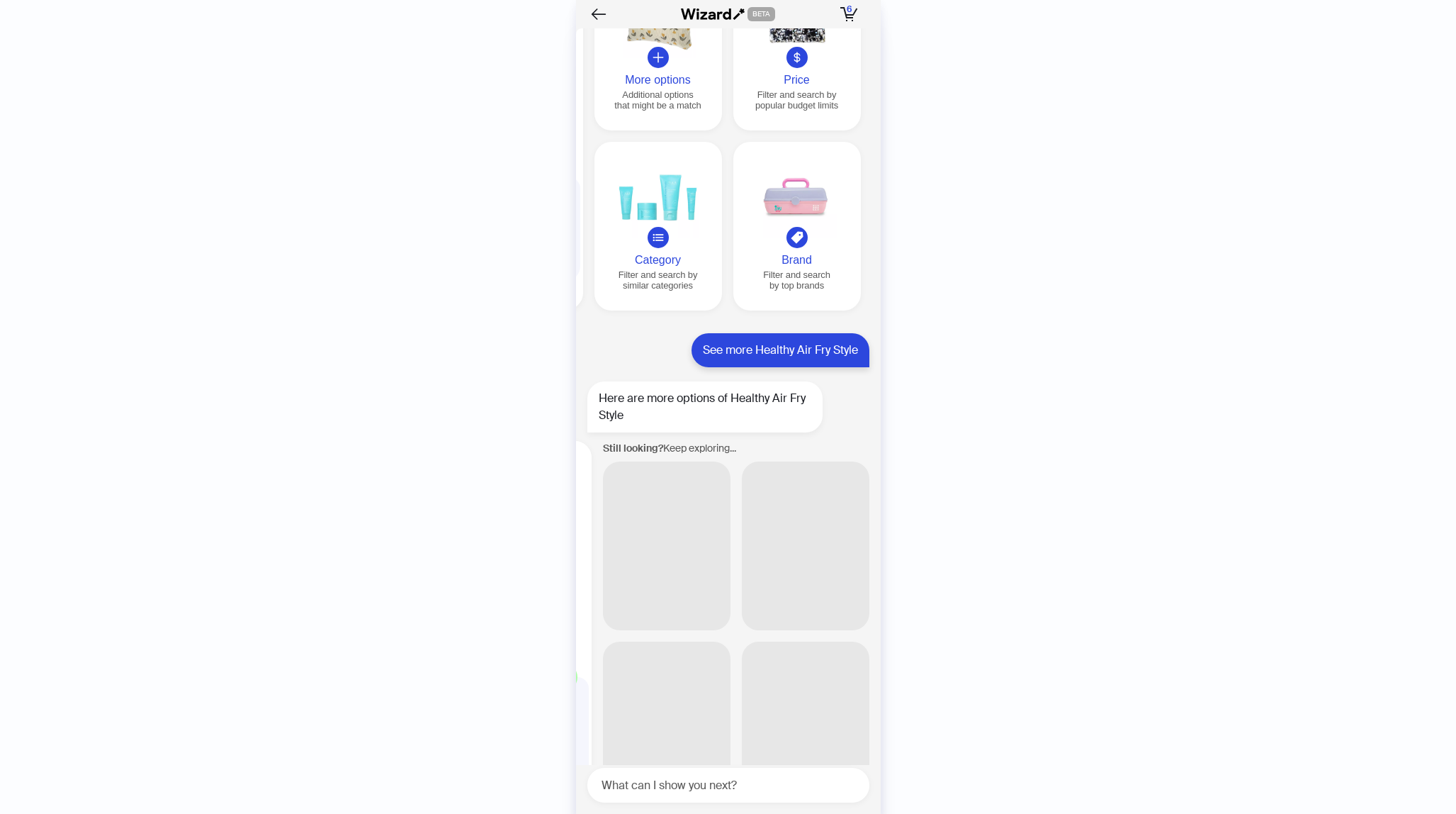
scroll to position [0, 812]
